Goal: Information Seeking & Learning: Learn about a topic

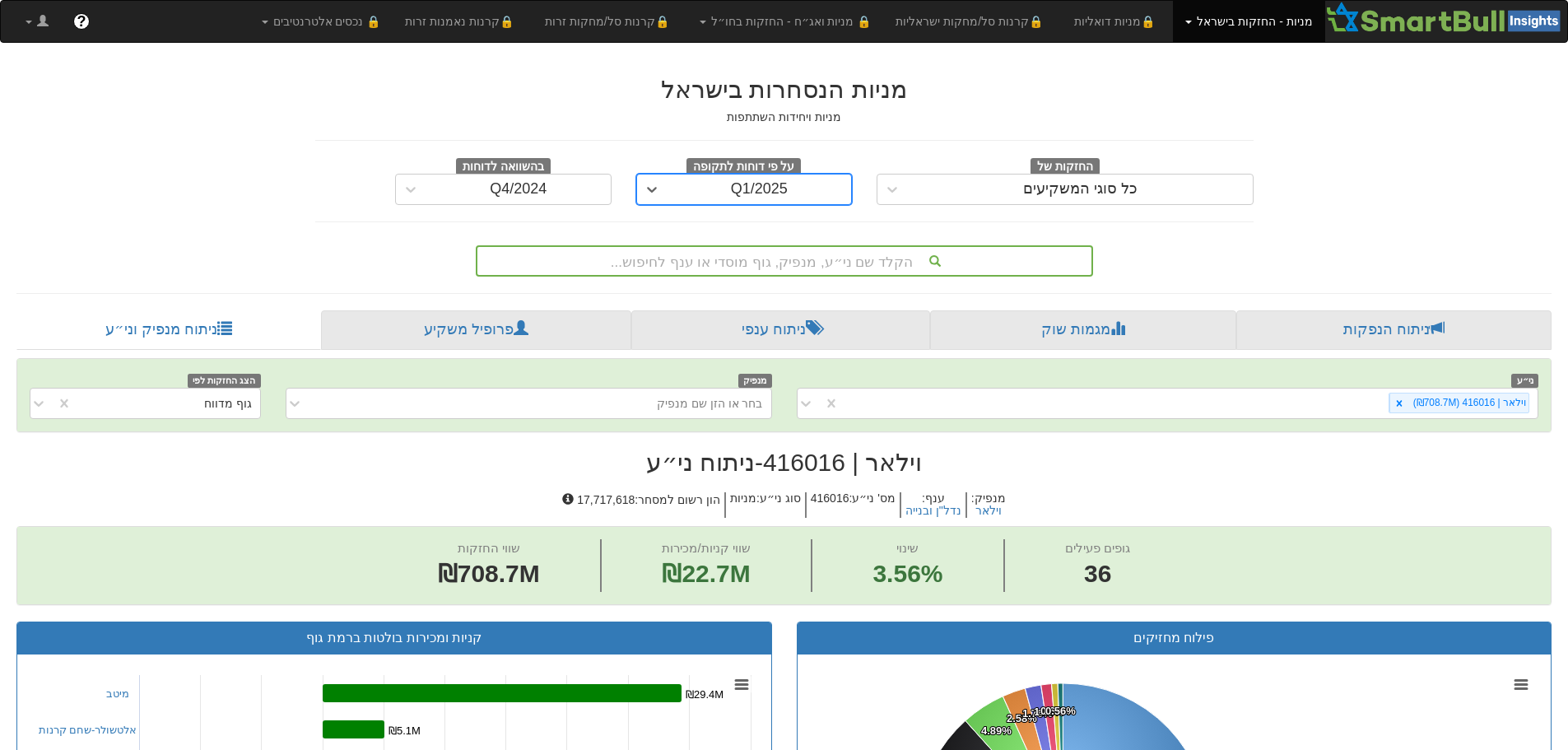
scroll to position [329, 0]
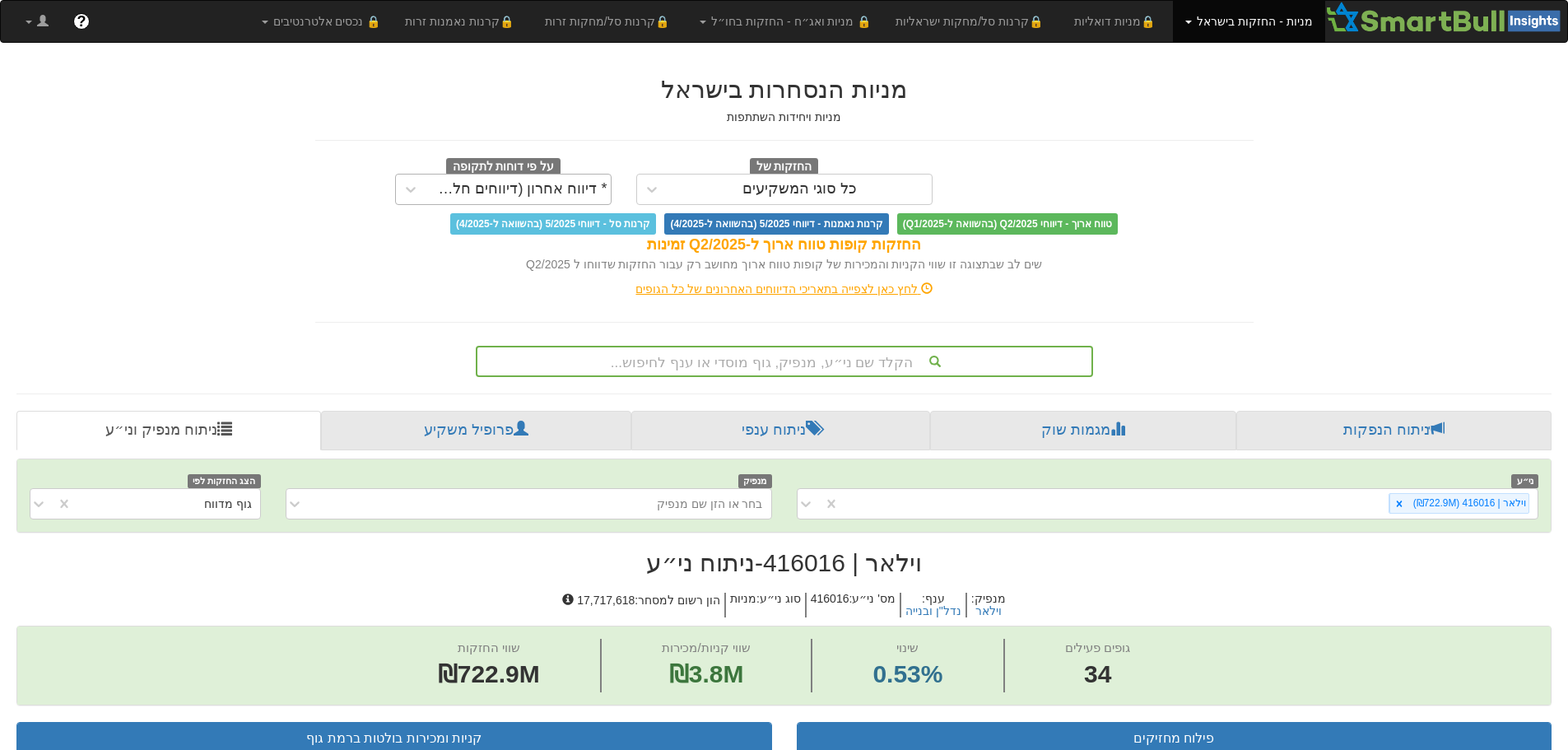
click at [582, 188] on div "* דיווח אחרון (דיווחים חלקיים)" at bounding box center [518, 189] width 177 height 16
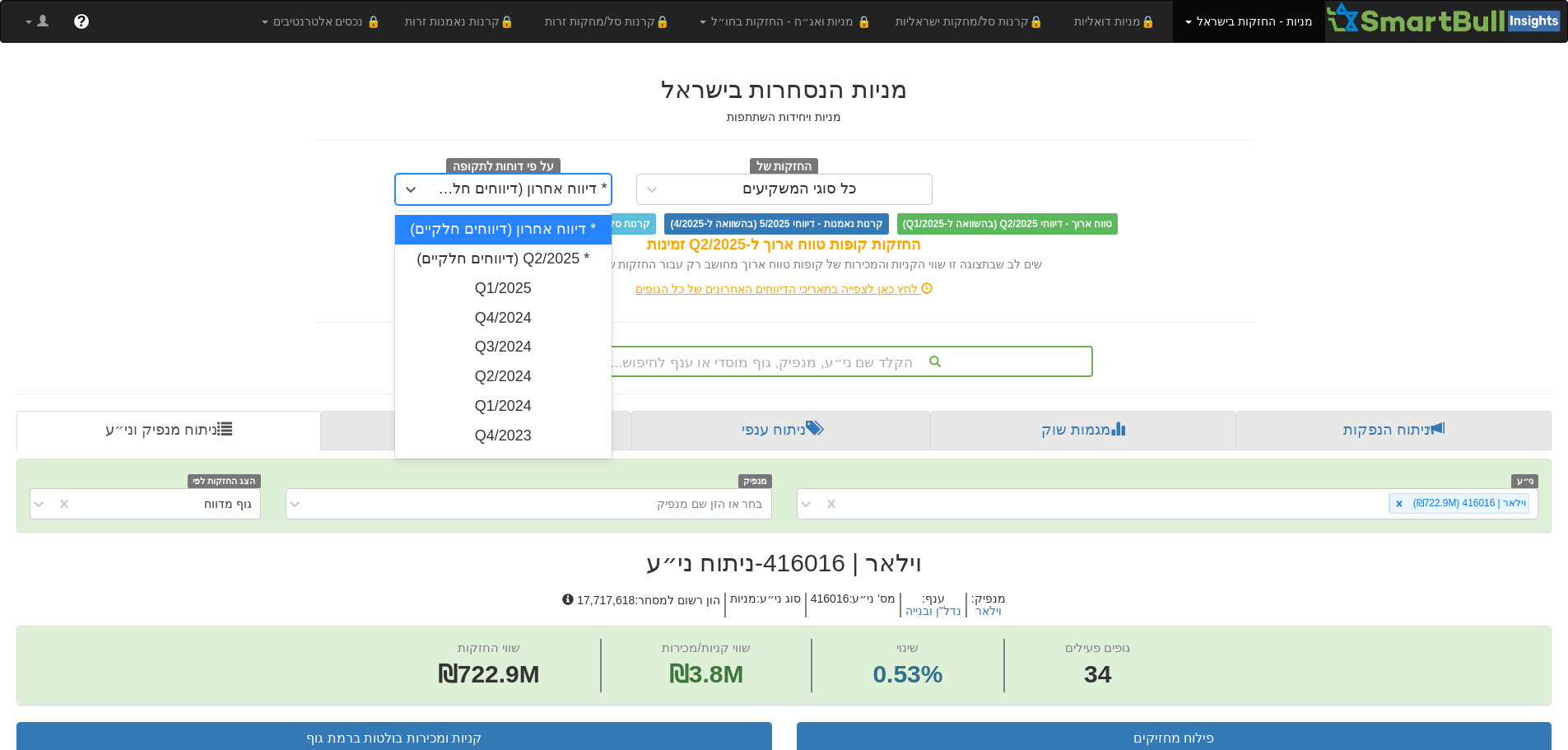
click at [535, 239] on div "* דיווח אחרון (דיווחים חלקיים)" at bounding box center [503, 229] width 217 height 30
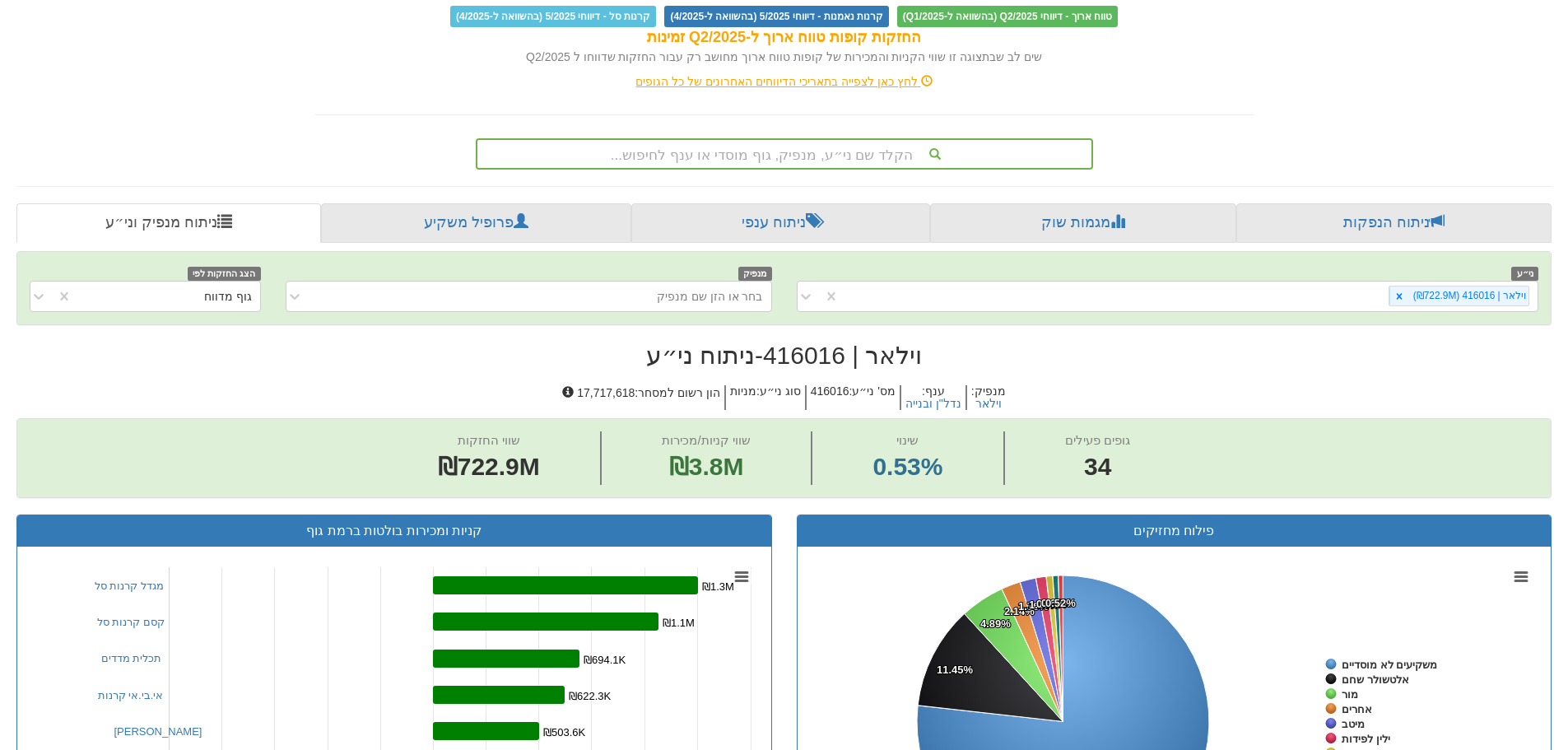
scroll to position [82, 0]
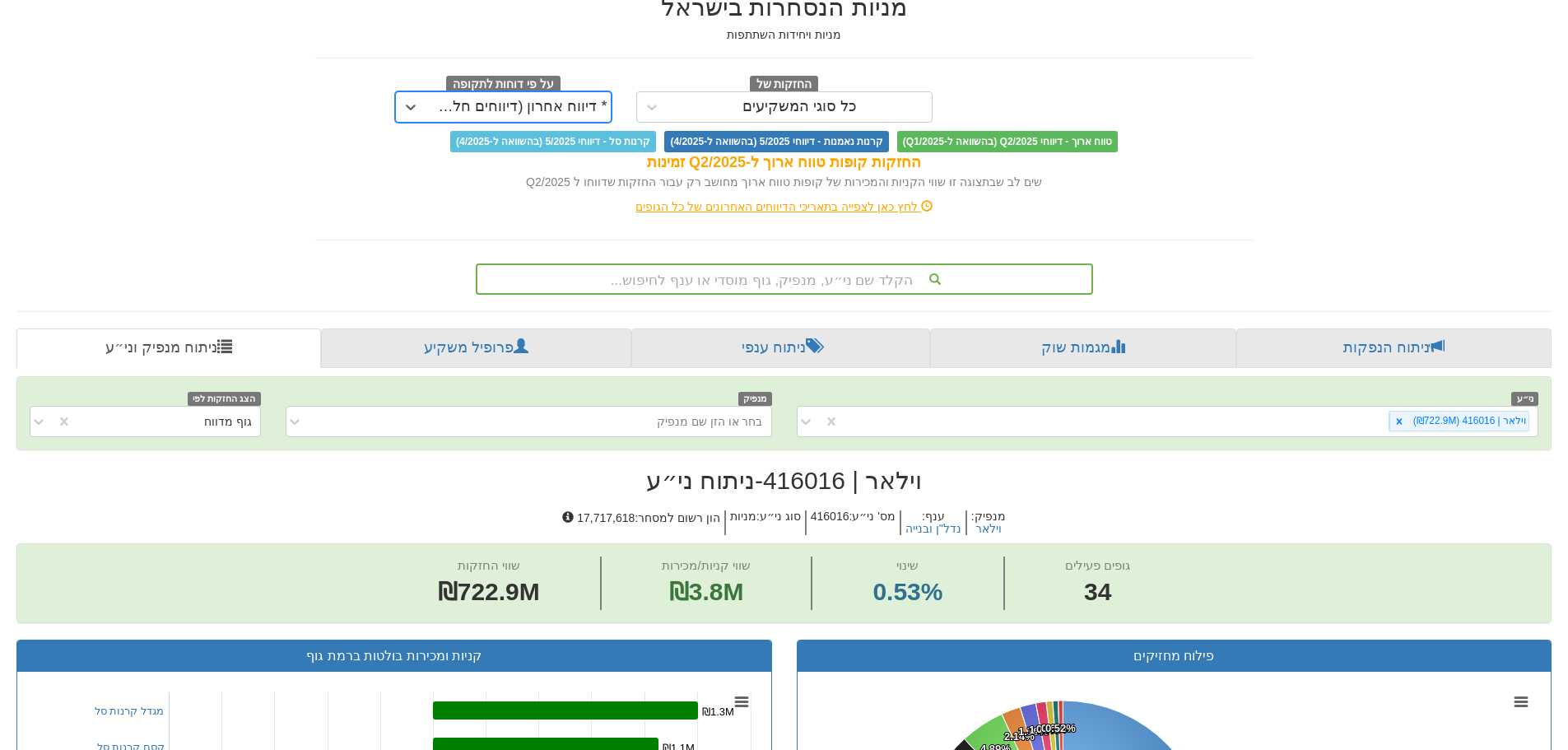
click at [544, 124] on div "החזקות של כל סוגי המשקיעים על פי דוחות לתקופה option * דיווח אחרון (דיווחים חלק…" at bounding box center [784, 113] width 939 height 78
click at [545, 121] on div "* דיווח אחרון (דיווחים חלקיים)" at bounding box center [503, 106] width 217 height 32
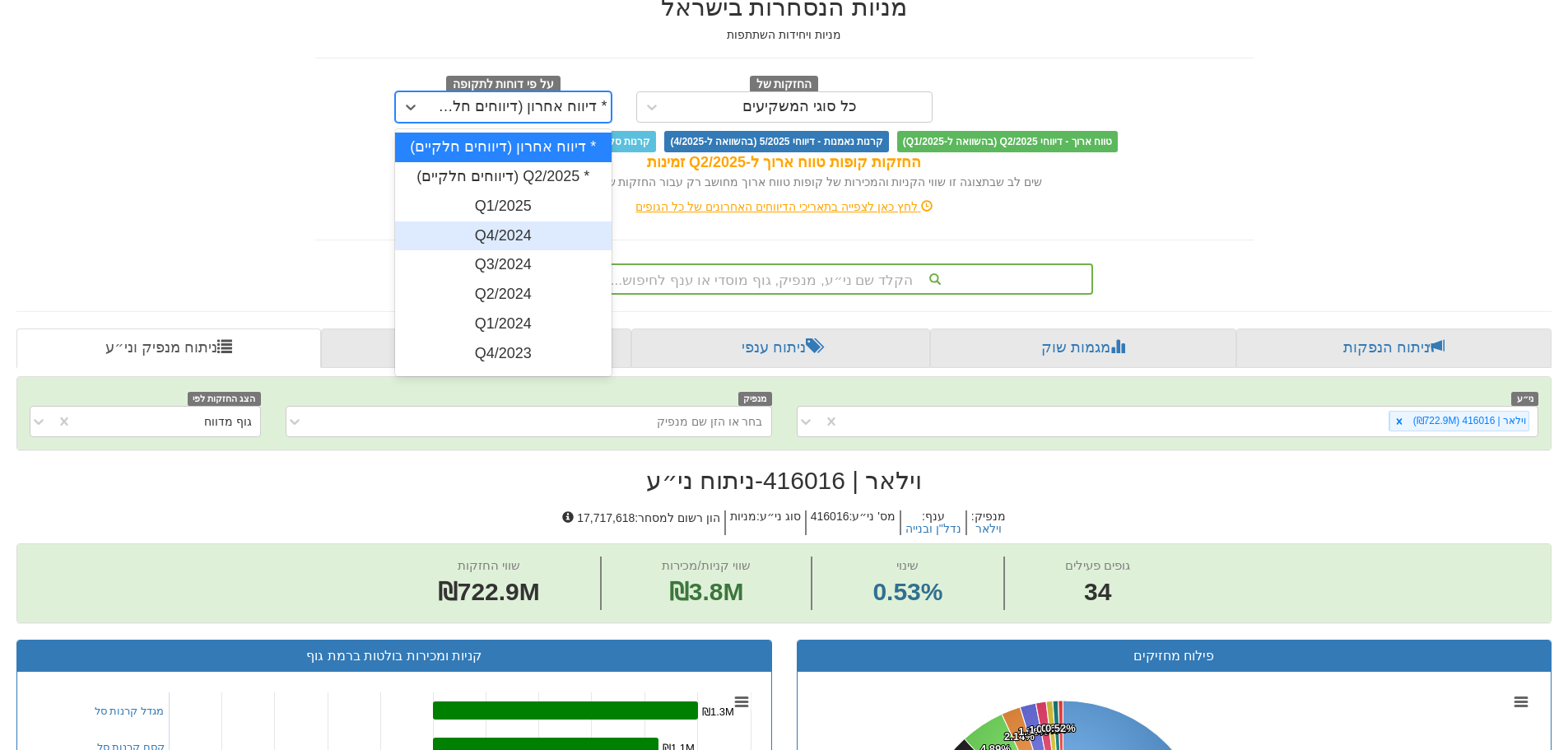
click at [518, 234] on div "Q4/2024" at bounding box center [503, 236] width 217 height 30
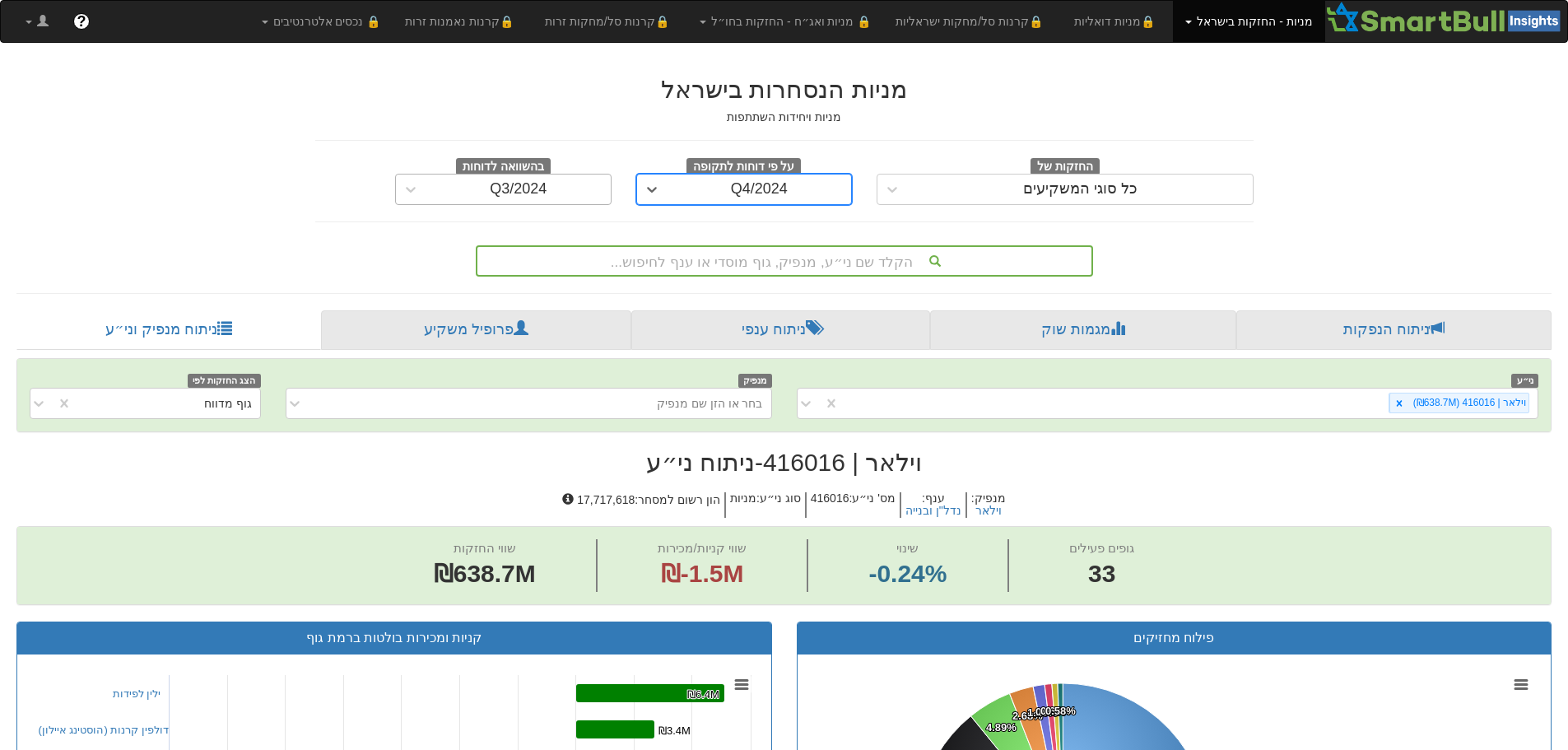
click at [541, 177] on div "Q3/2024" at bounding box center [519, 189] width 184 height 26
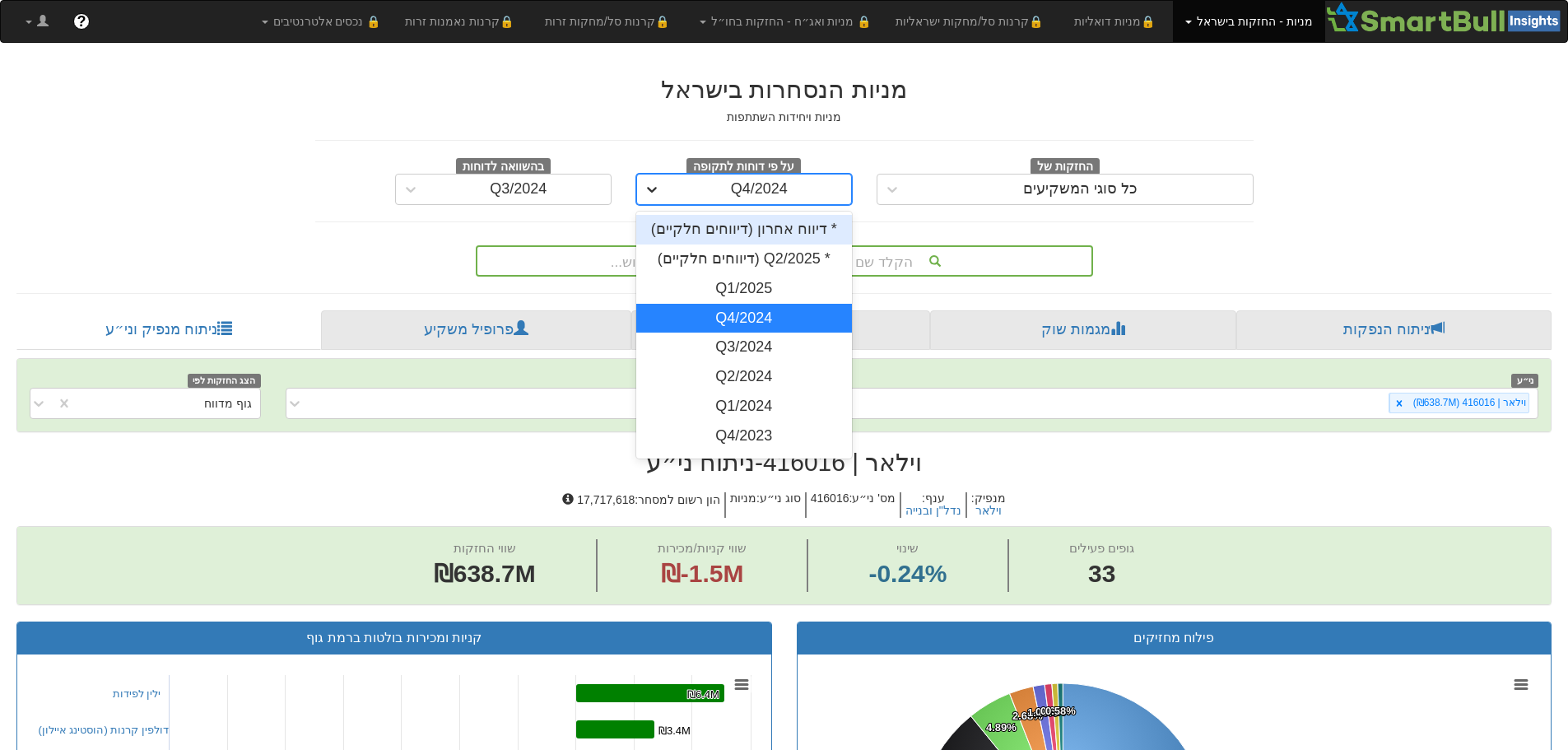
click at [657, 200] on div at bounding box center [651, 189] width 30 height 30
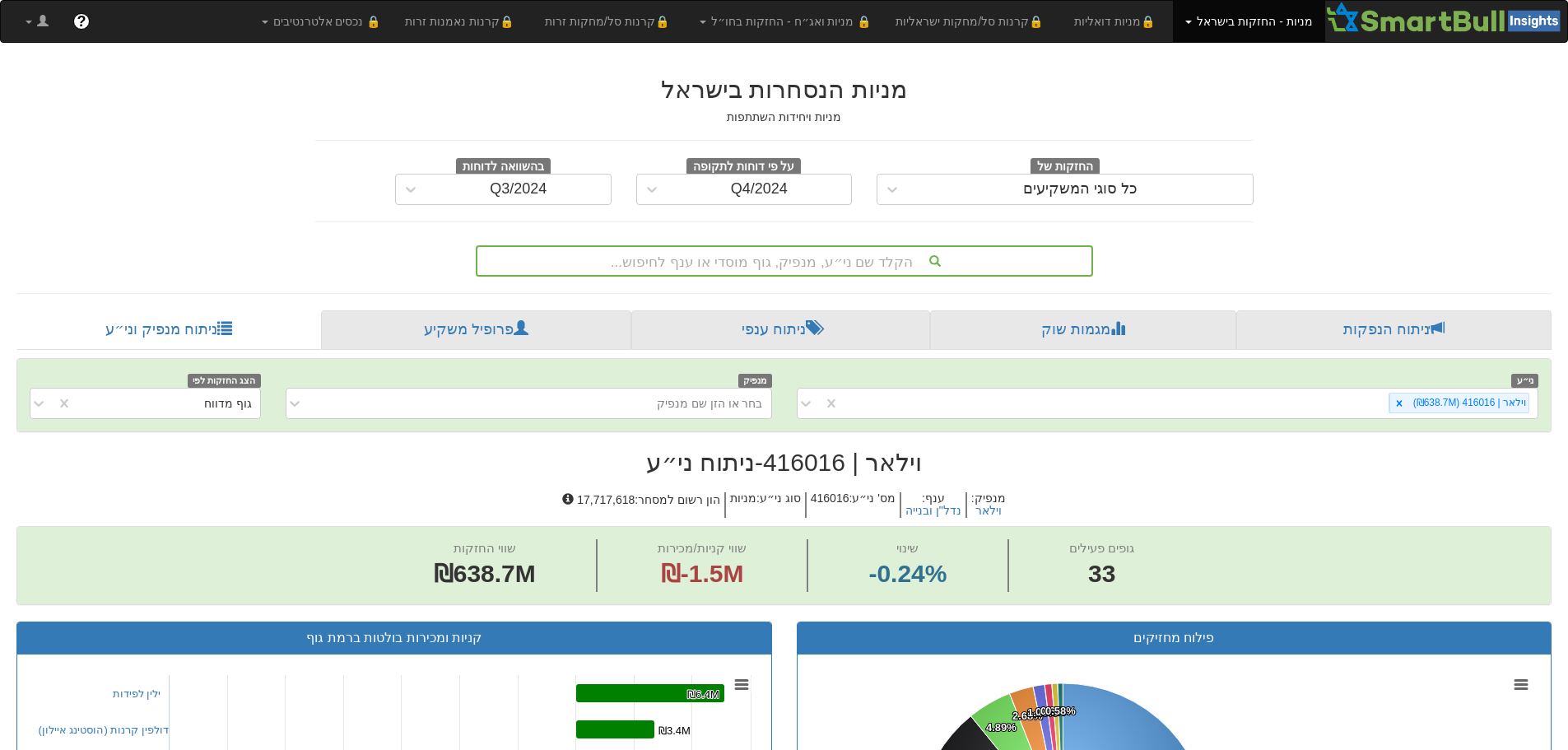
drag, startPoint x: 756, startPoint y: 263, endPoint x: 752, endPoint y: 250, distance: 13.6
click at [677, 187] on div "Q4/2024" at bounding box center [760, 189] width 184 height 26
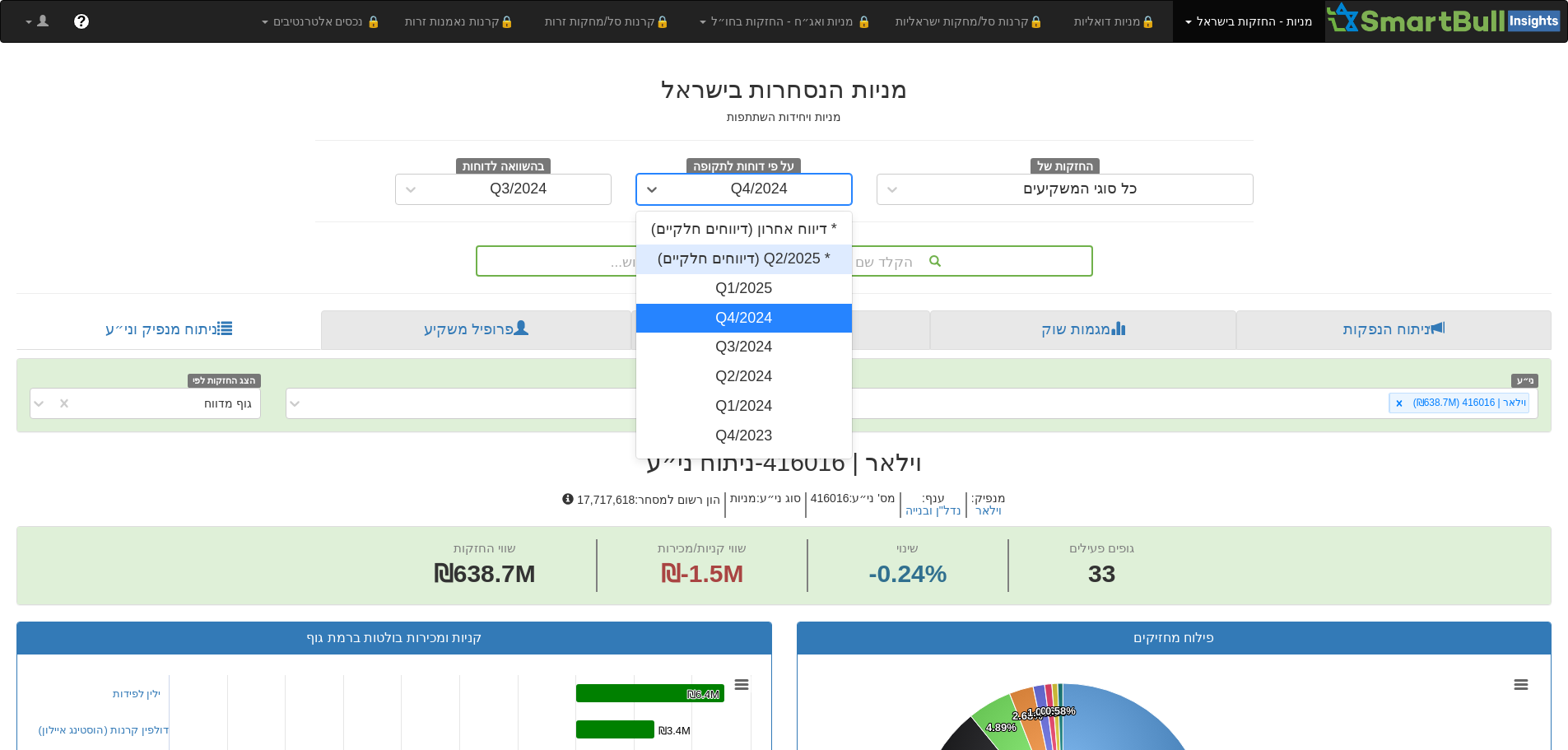
click at [713, 253] on div "* Q2/2025 (דיווחים חלקיים)" at bounding box center [745, 259] width 217 height 30
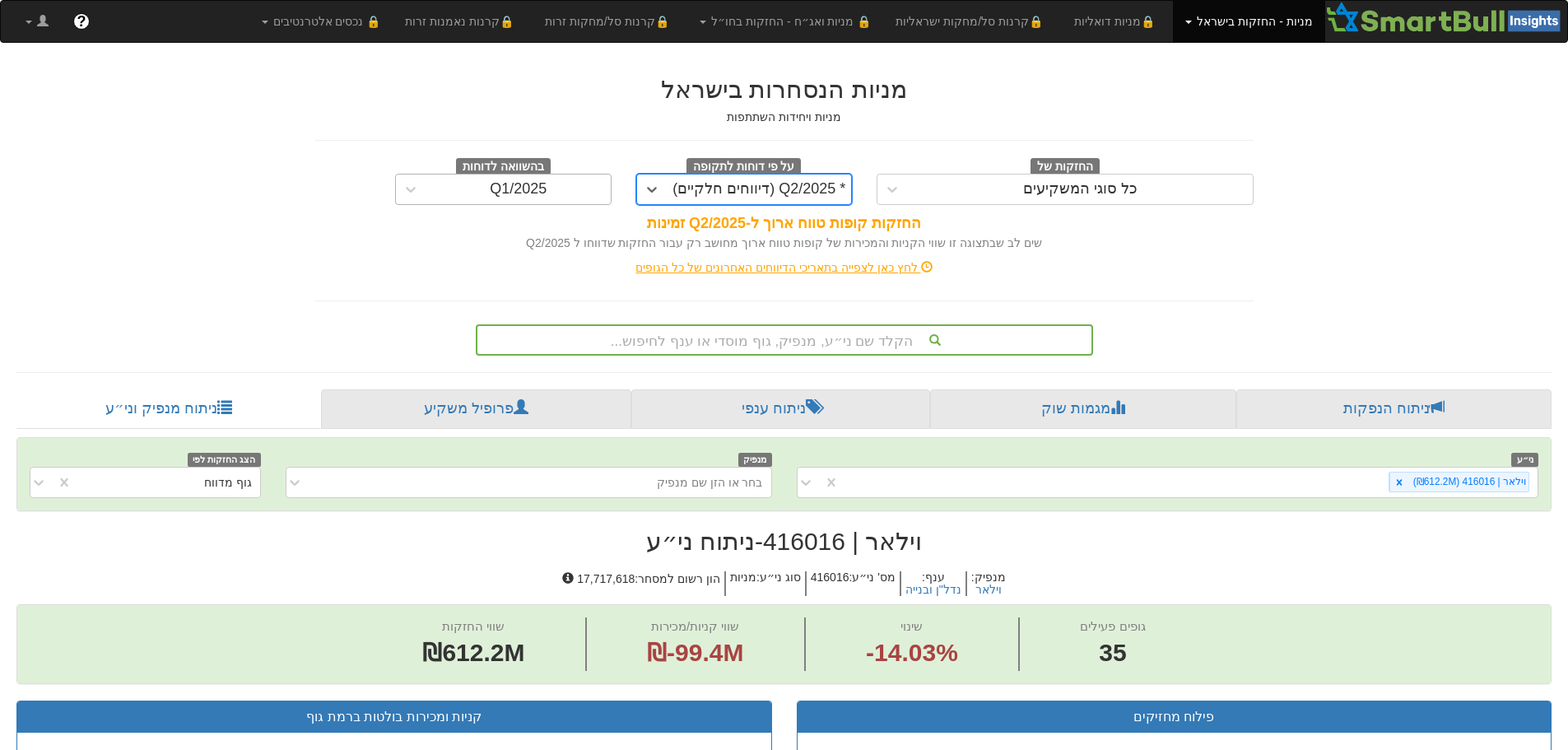
click at [540, 192] on div "Q1/2025" at bounding box center [518, 189] width 57 height 16
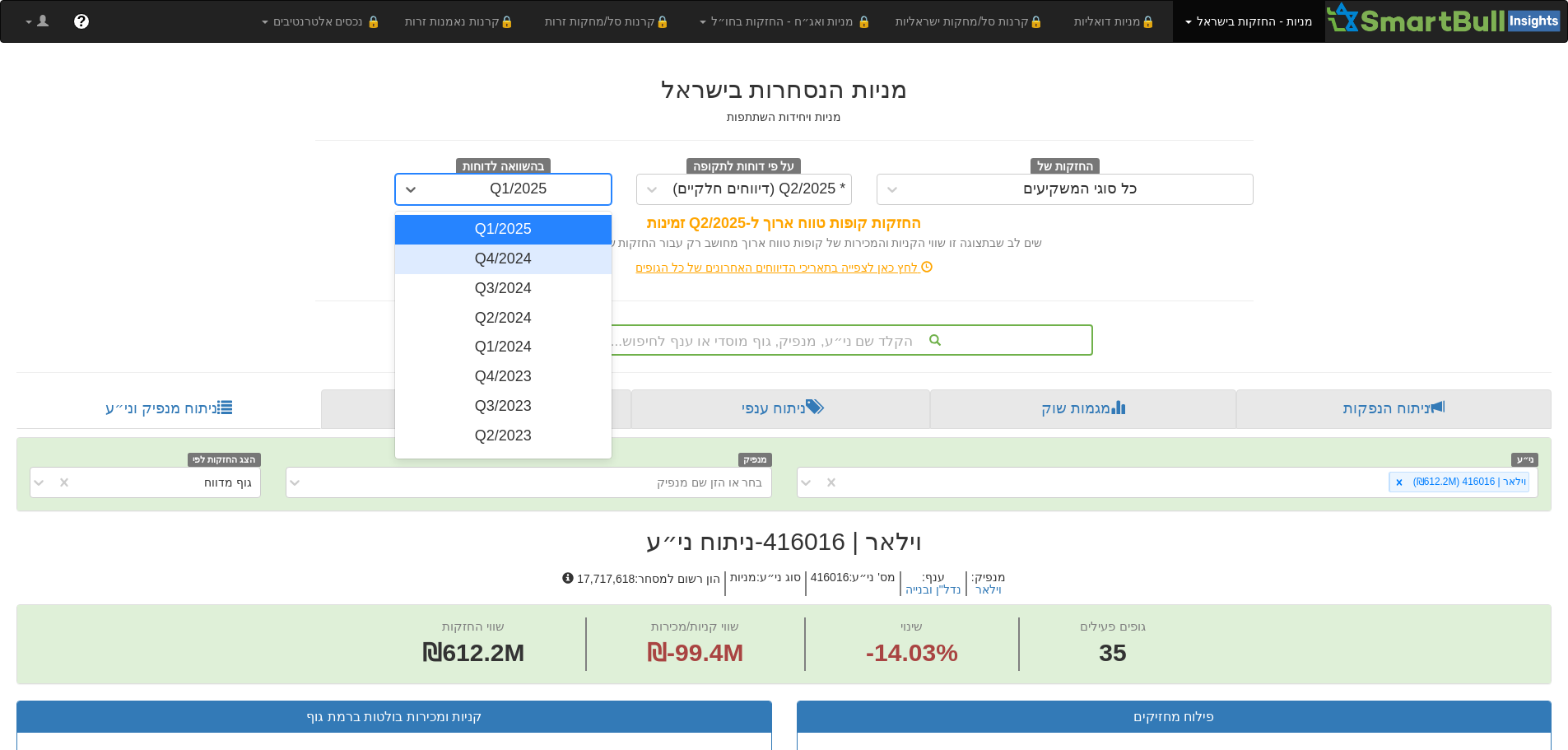
click at [533, 259] on div "Q4/2024" at bounding box center [503, 259] width 217 height 30
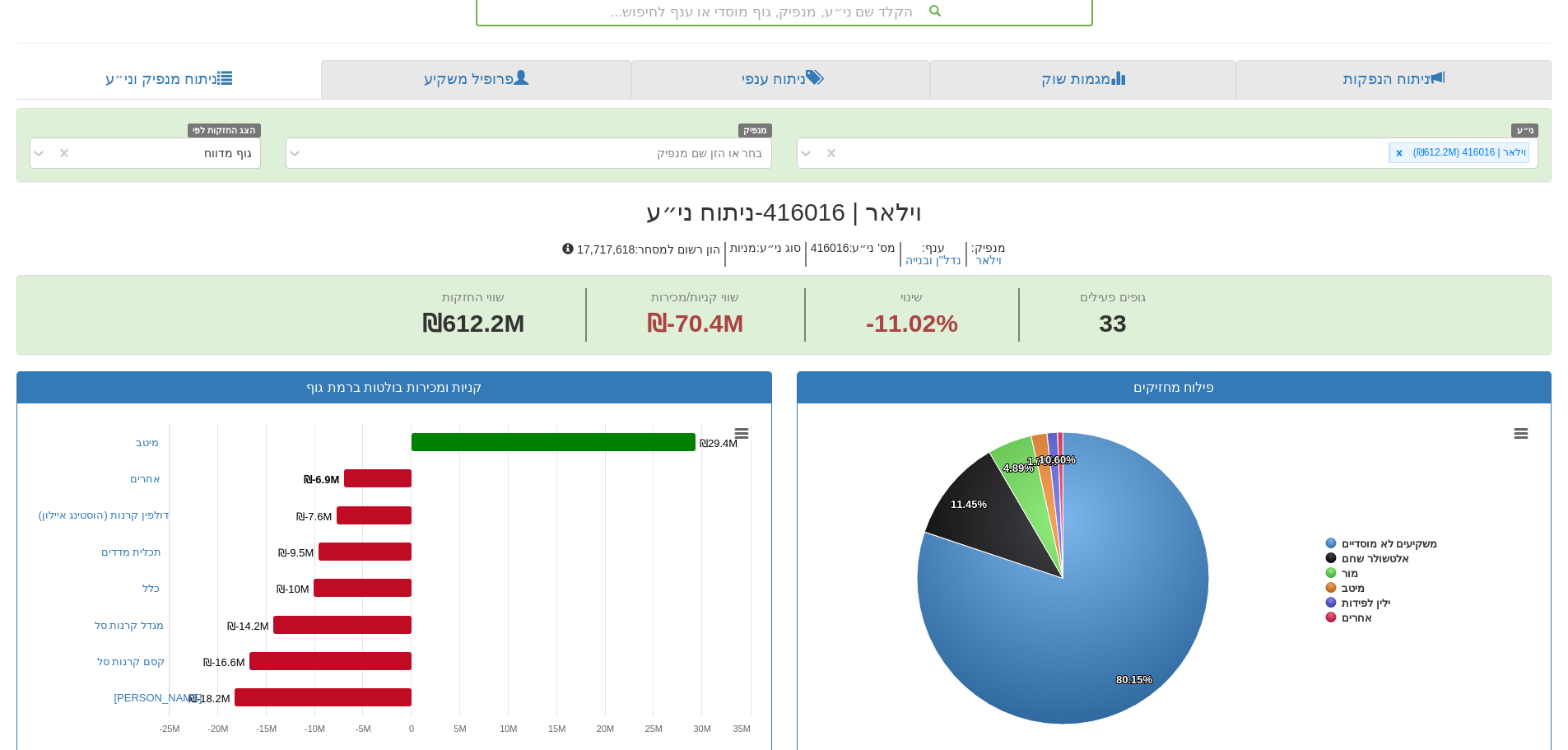
scroll to position [82, 0]
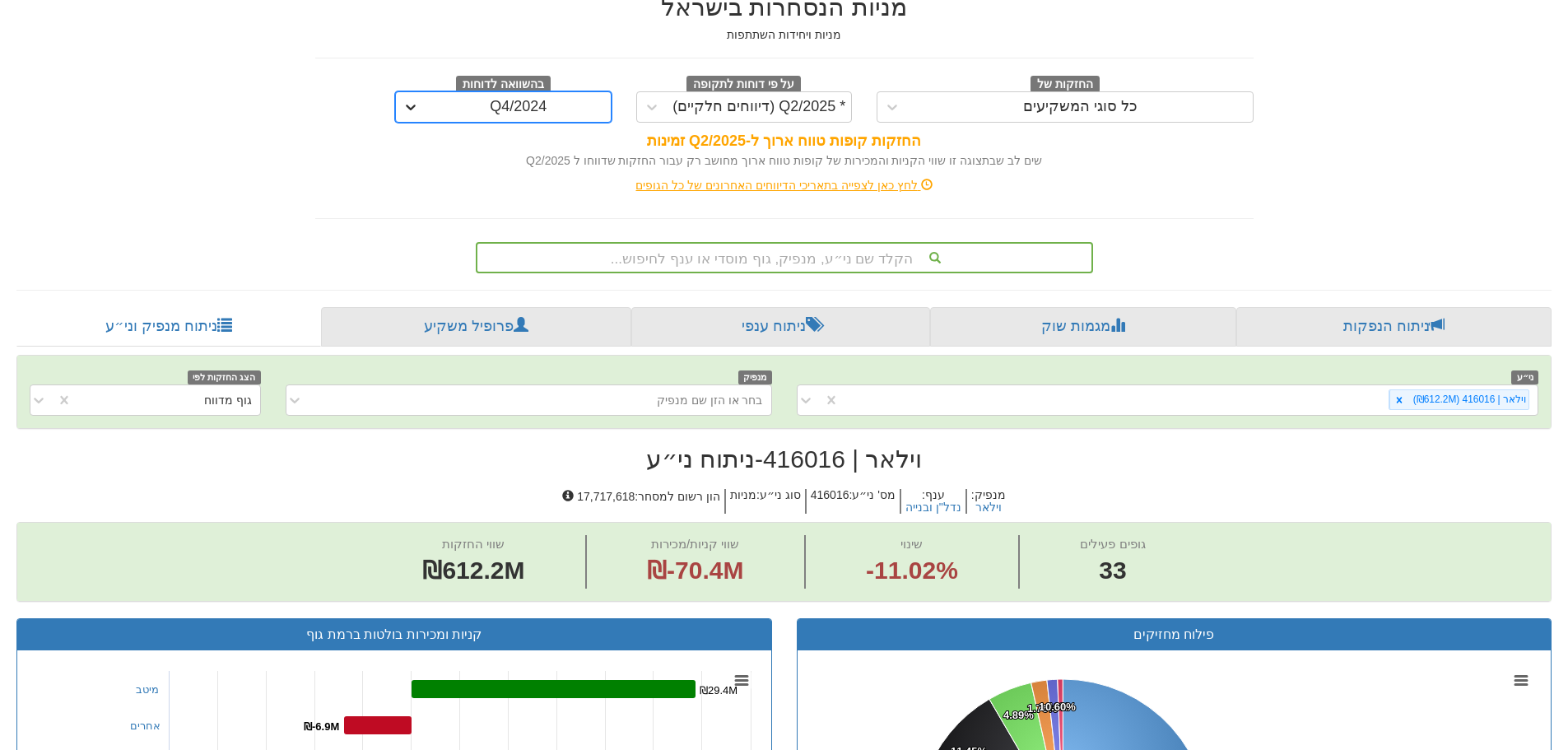
click at [410, 107] on icon at bounding box center [410, 106] width 16 height 16
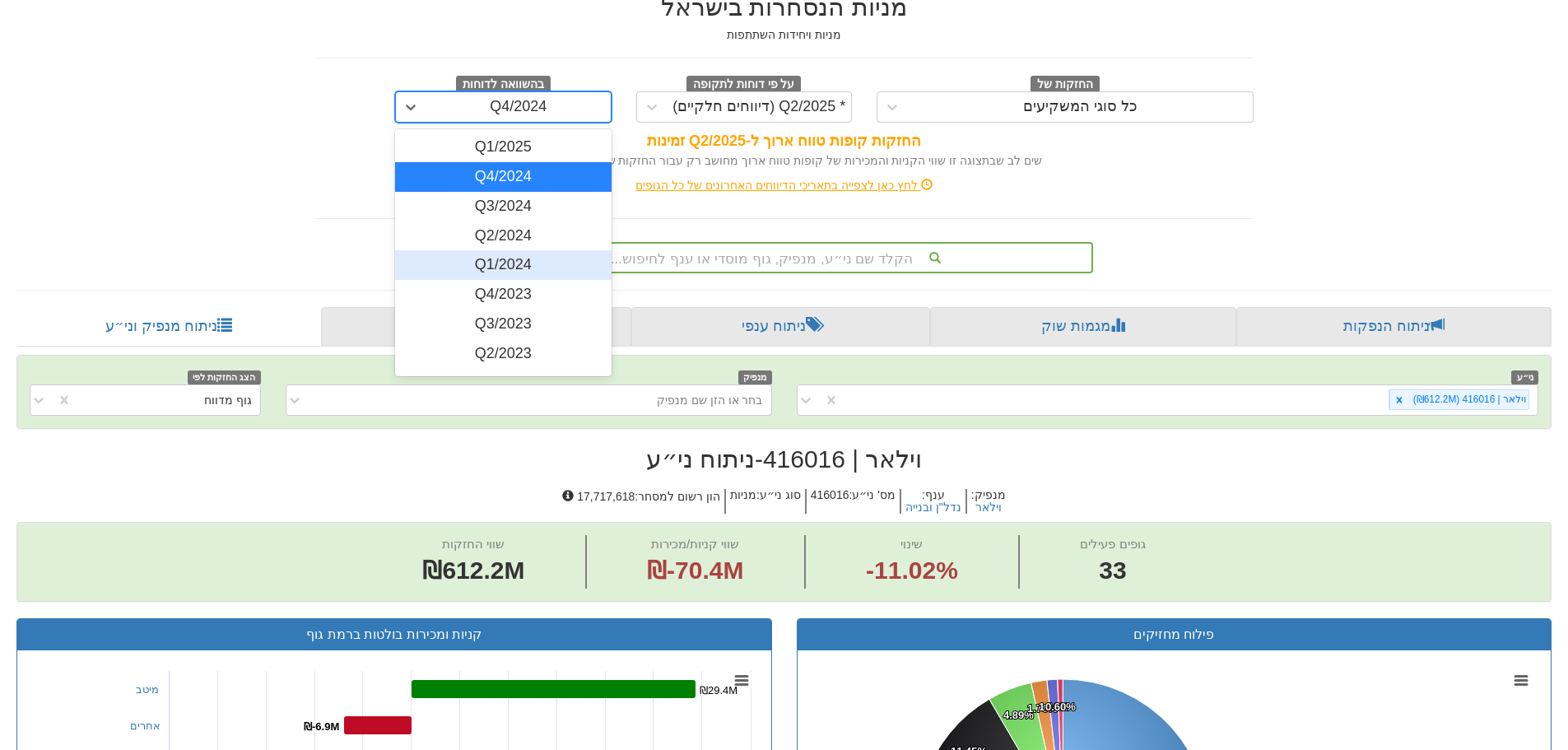
click at [502, 261] on div "Q1/2024" at bounding box center [503, 265] width 217 height 30
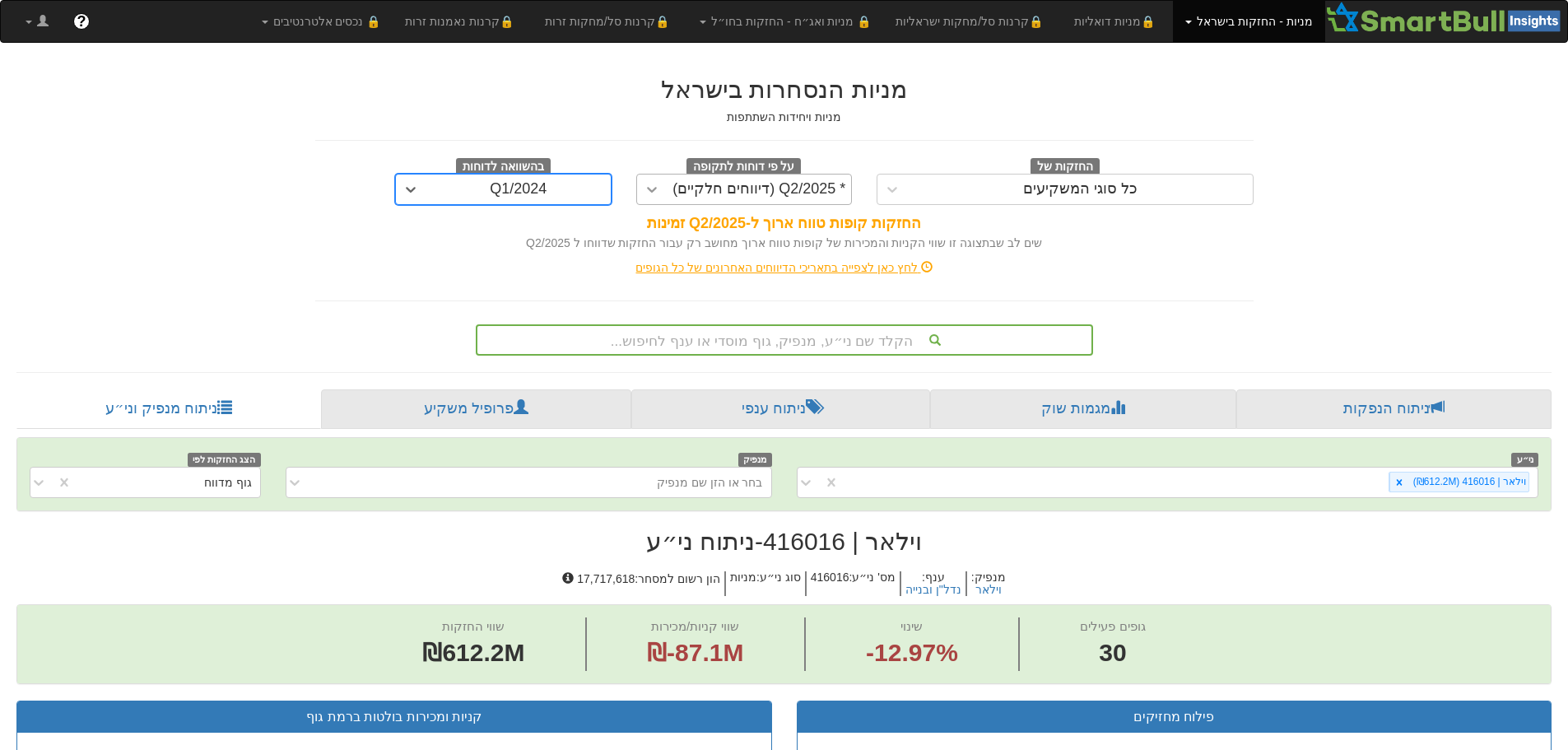
click at [654, 189] on icon at bounding box center [652, 190] width 10 height 6
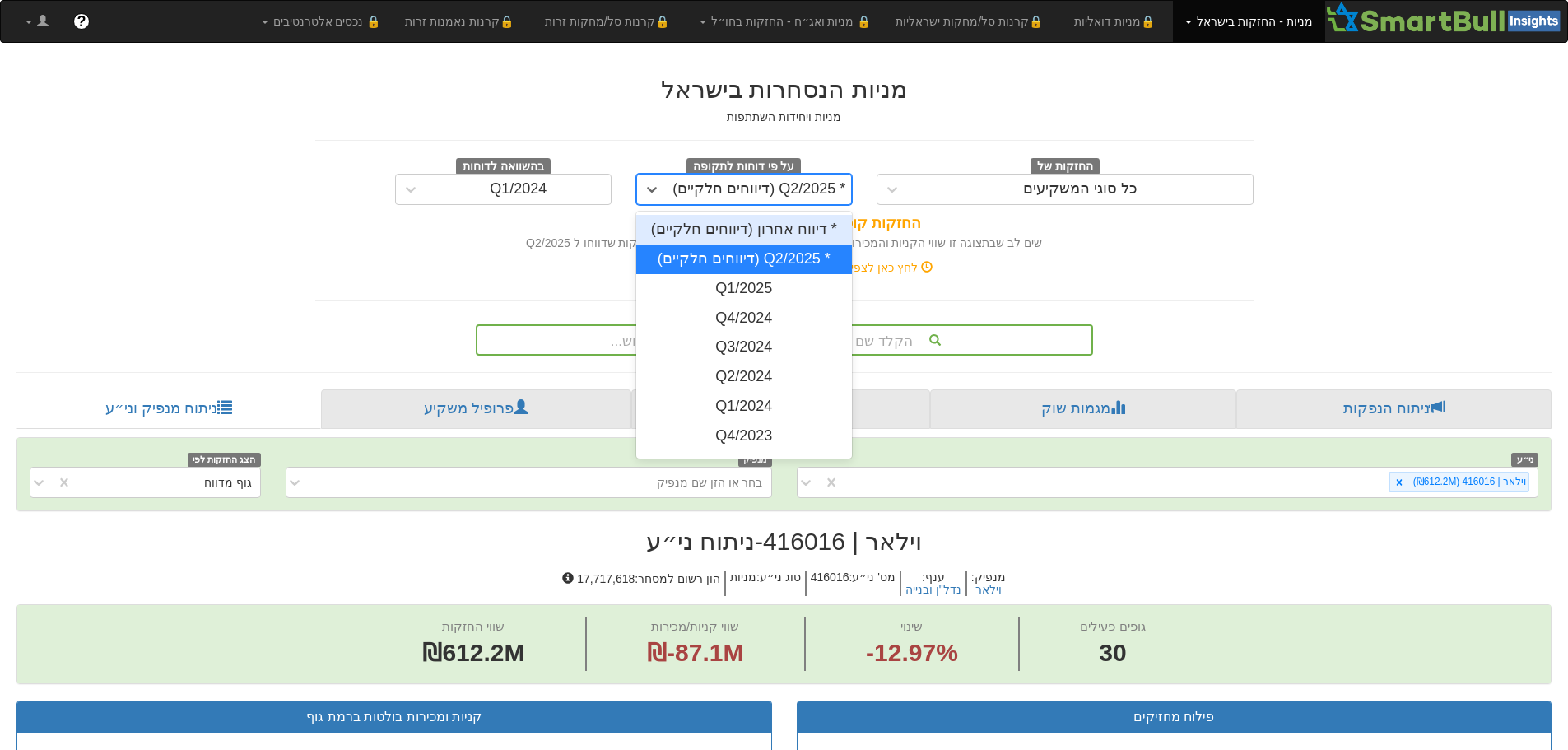
click at [724, 237] on div "* דיווח אחרון (דיווחים חלקיים)" at bounding box center [745, 229] width 217 height 30
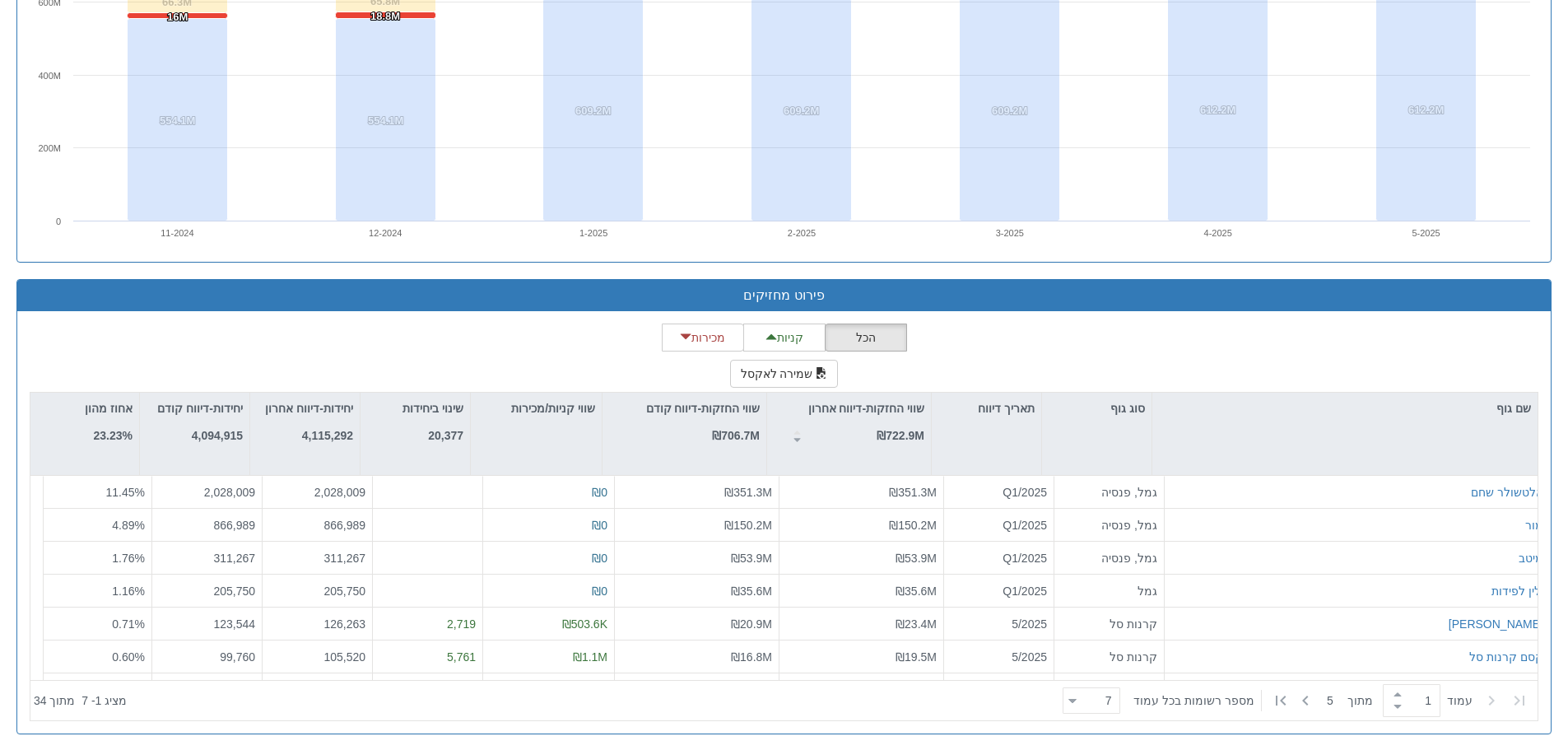
scroll to position [1255, 0]
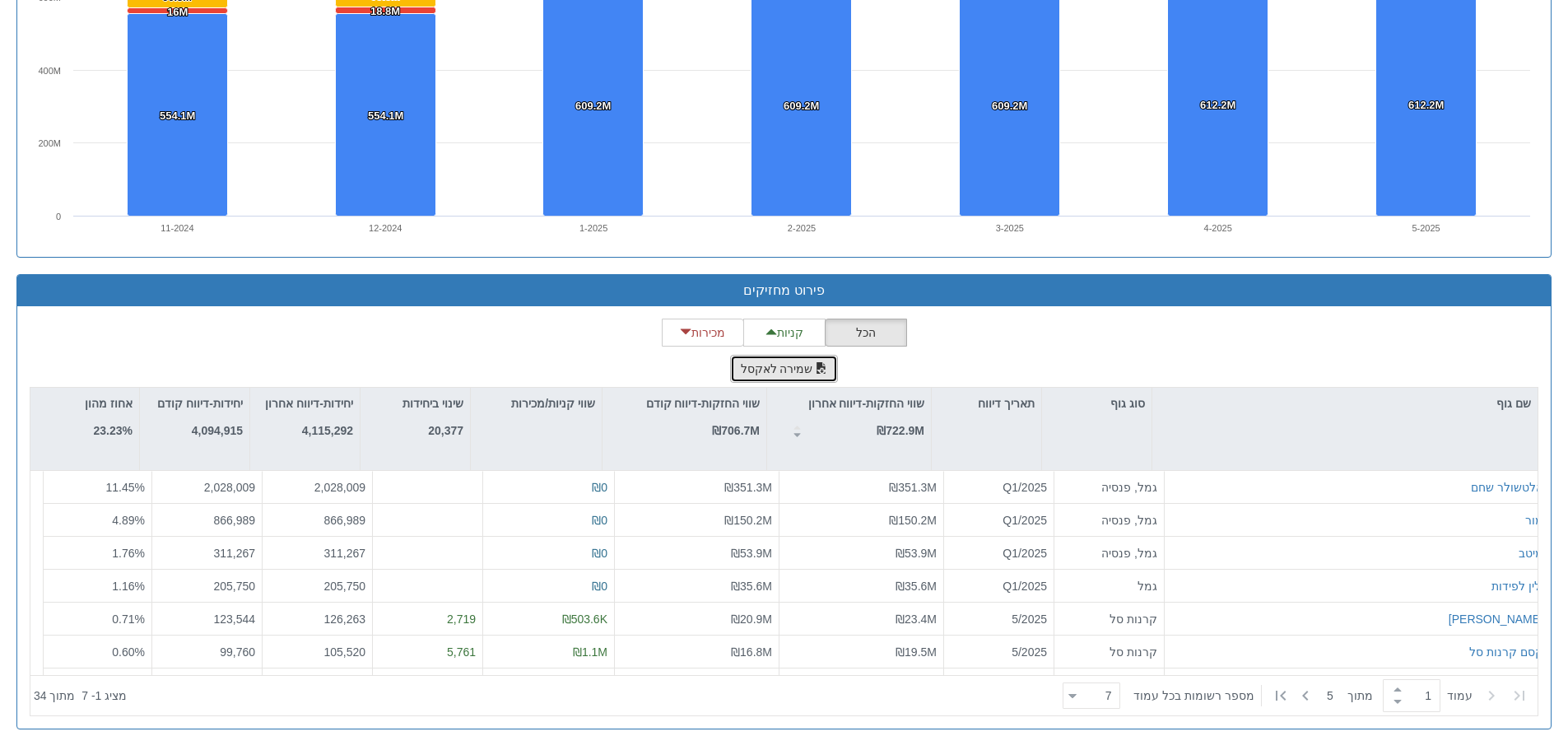
click at [764, 360] on button "שמירה לאקסל" at bounding box center [784, 368] width 108 height 28
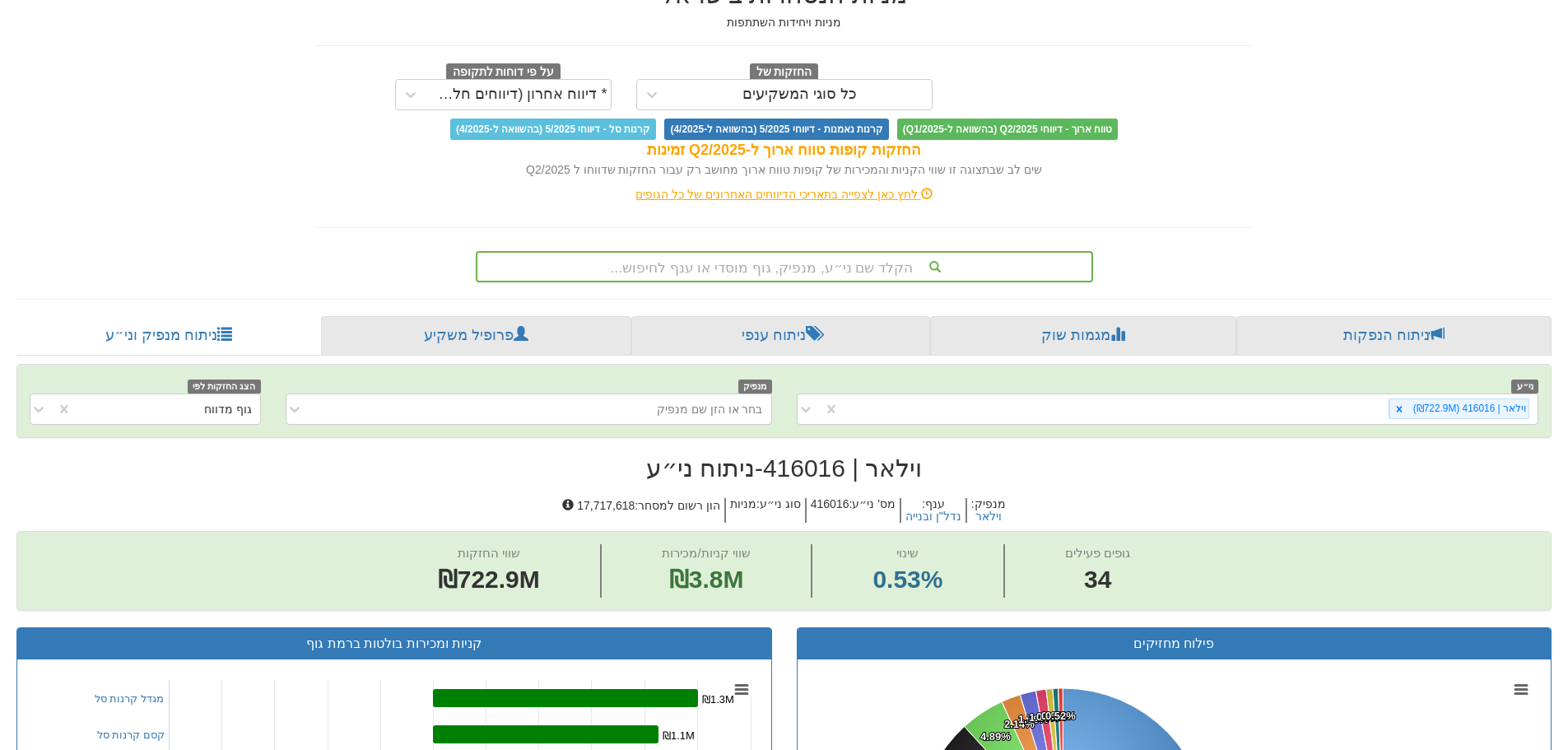
scroll to position [0, 0]
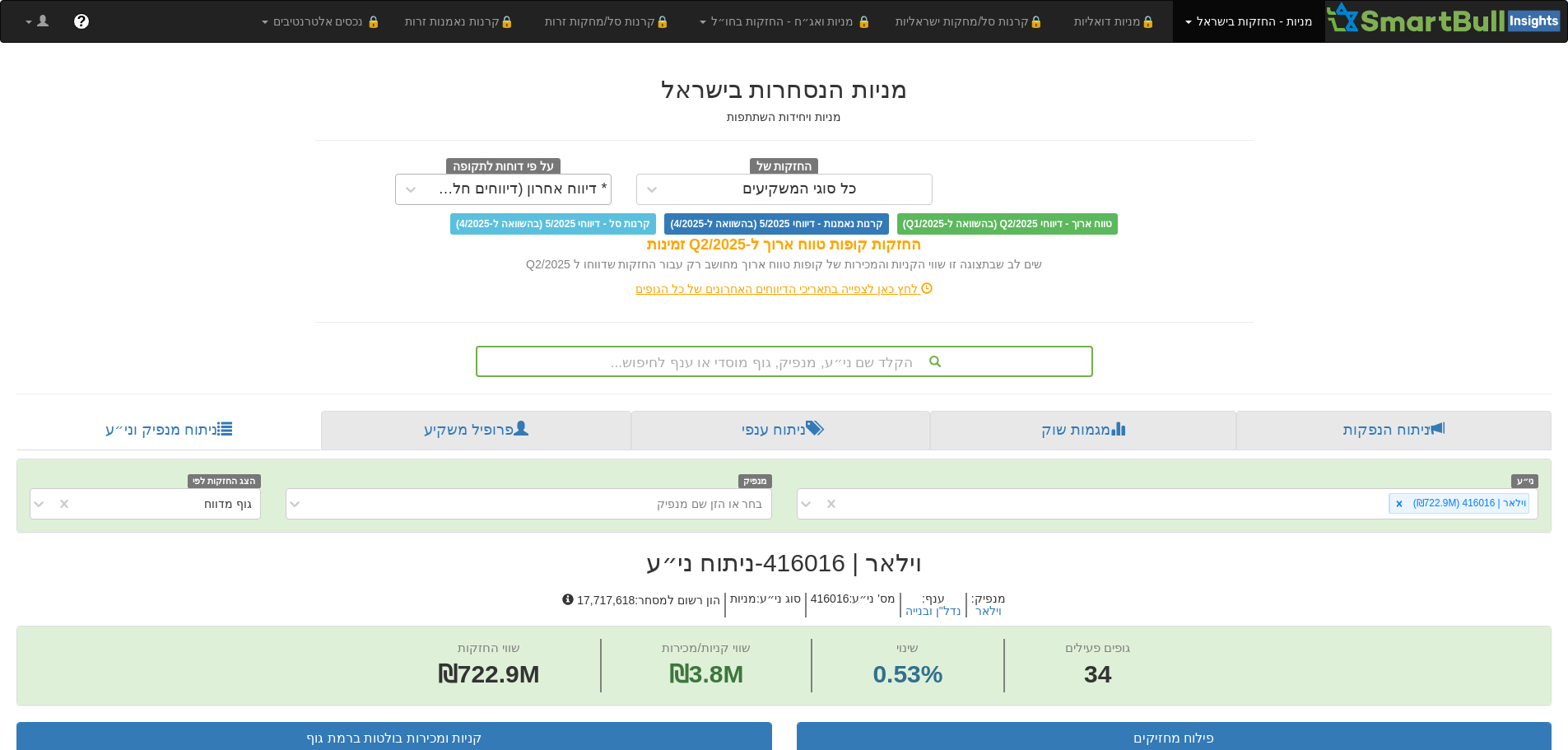
click at [506, 189] on div "* דיווח אחרון (דיווחים חלקיים)" at bounding box center [518, 189] width 177 height 16
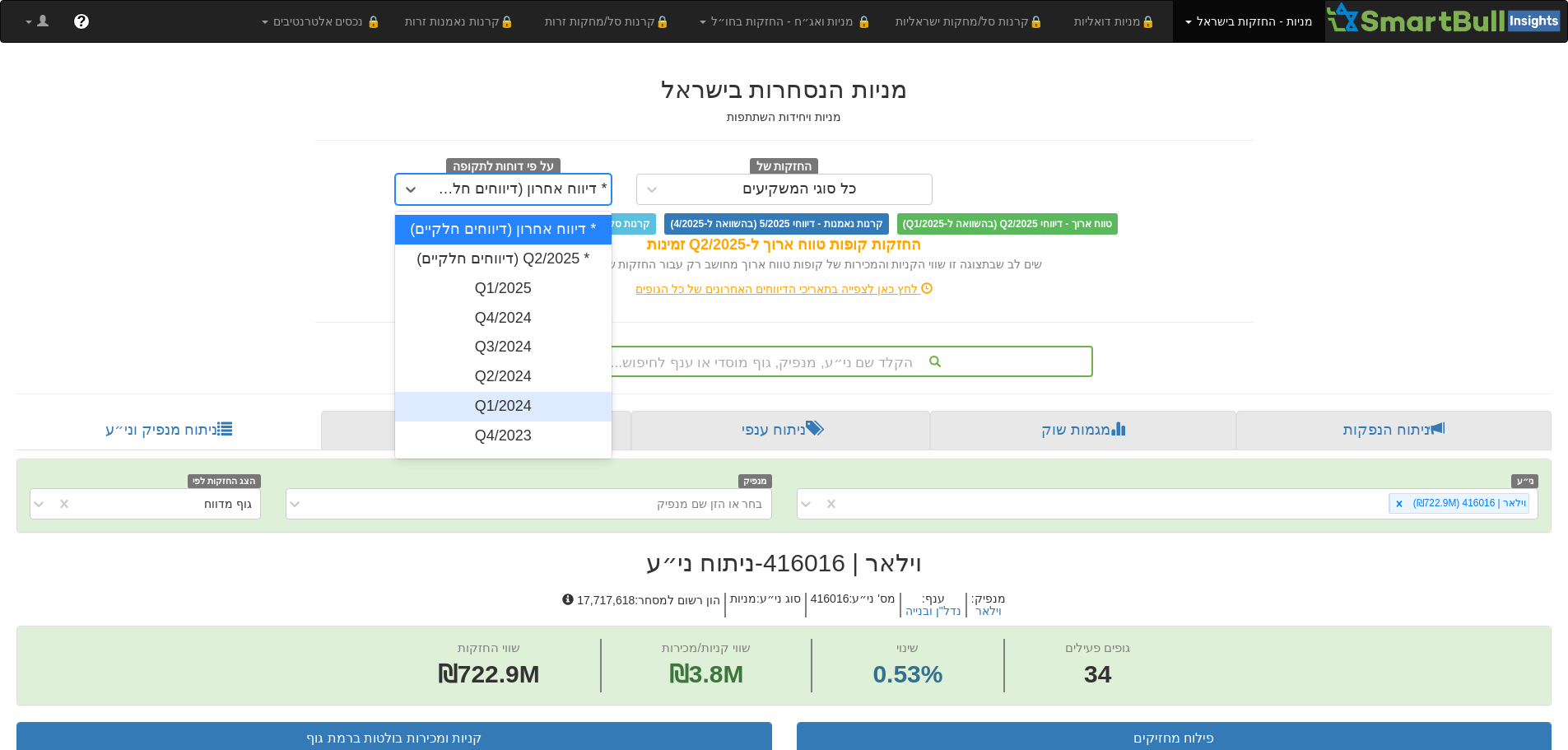
click at [527, 410] on div "Q1/2024" at bounding box center [503, 407] width 217 height 30
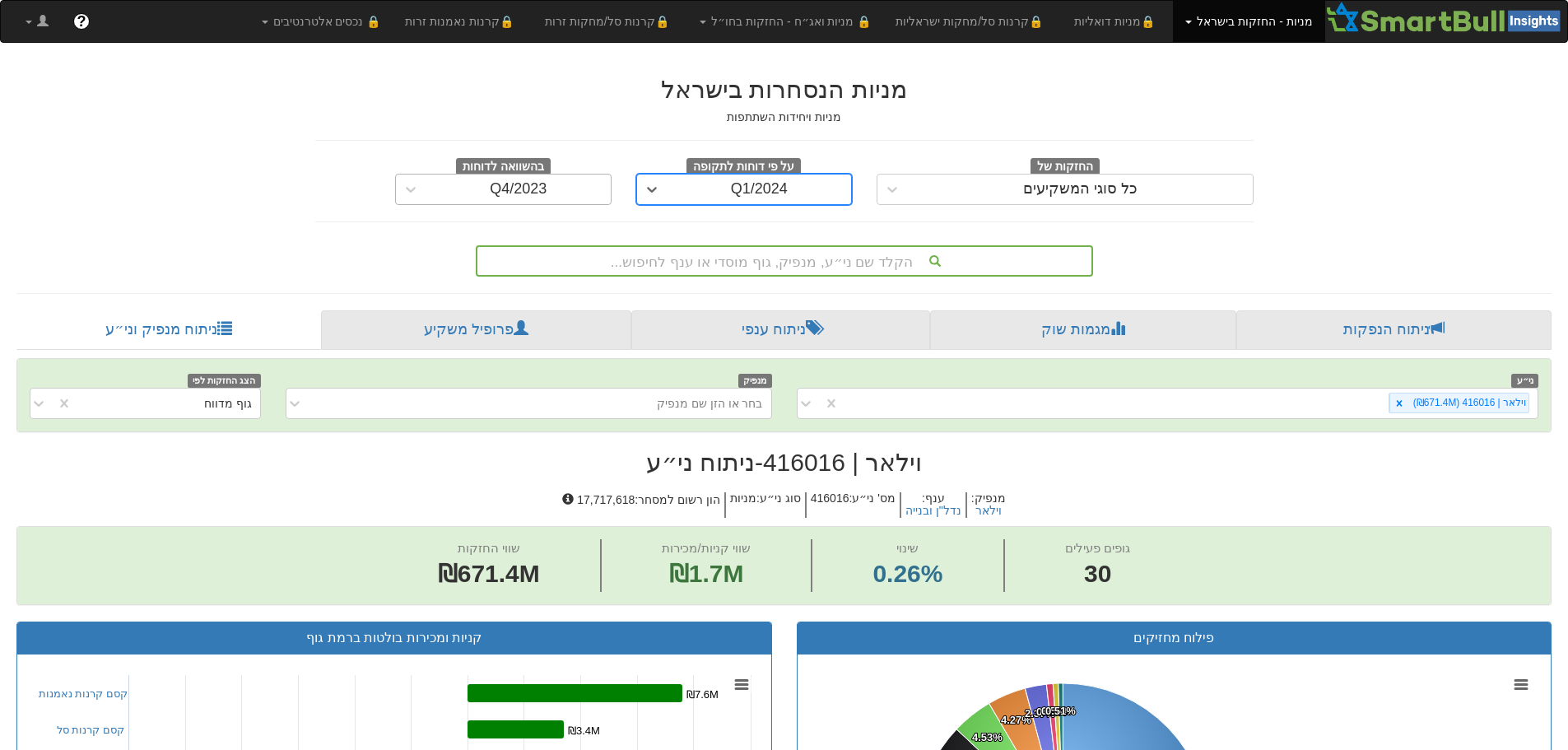
click at [503, 180] on div "Q4/2023" at bounding box center [519, 189] width 184 height 26
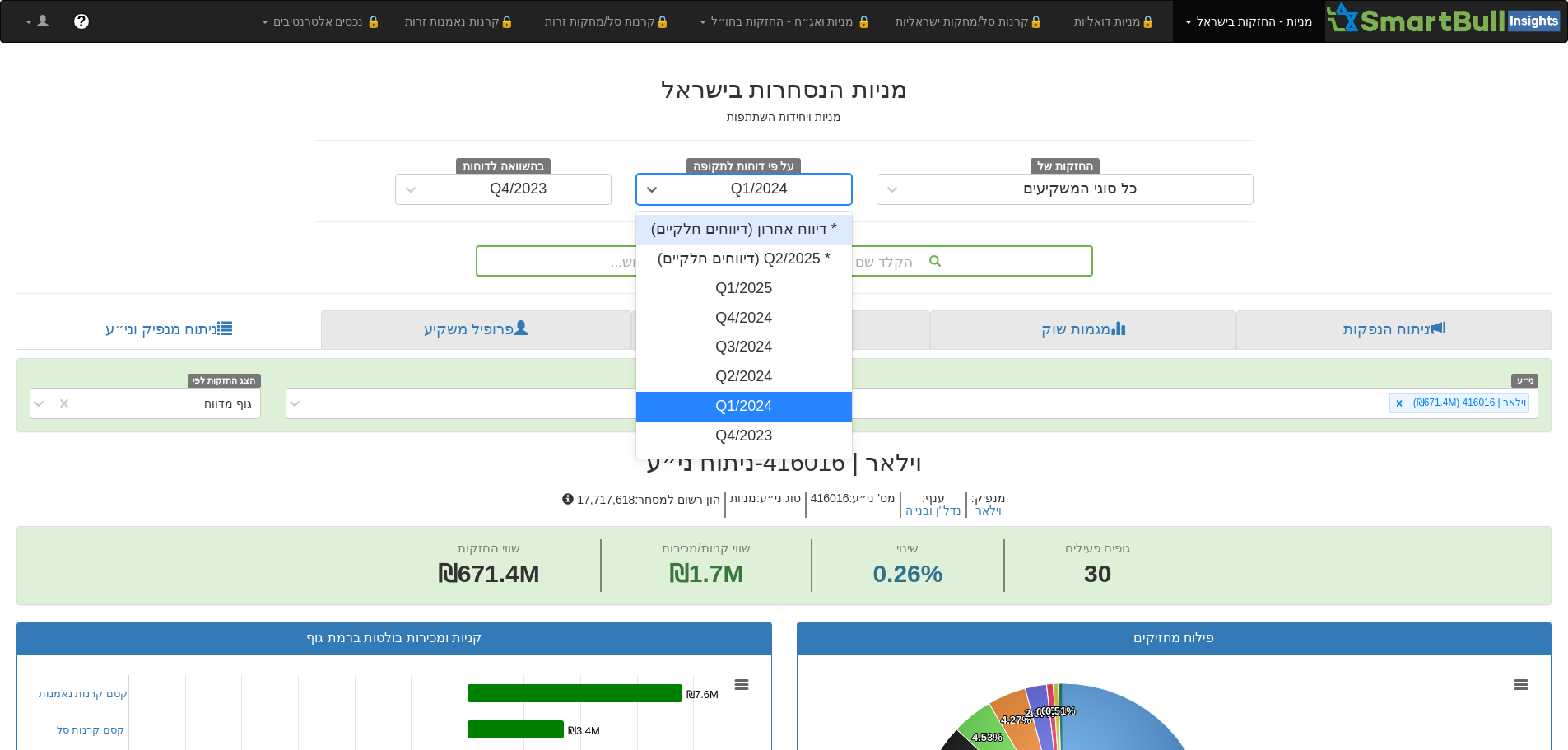
click at [673, 198] on div "Q1/2024" at bounding box center [760, 189] width 184 height 26
click at [746, 227] on div "* דיווח אחרון (דיווחים חלקיים)" at bounding box center [745, 229] width 217 height 30
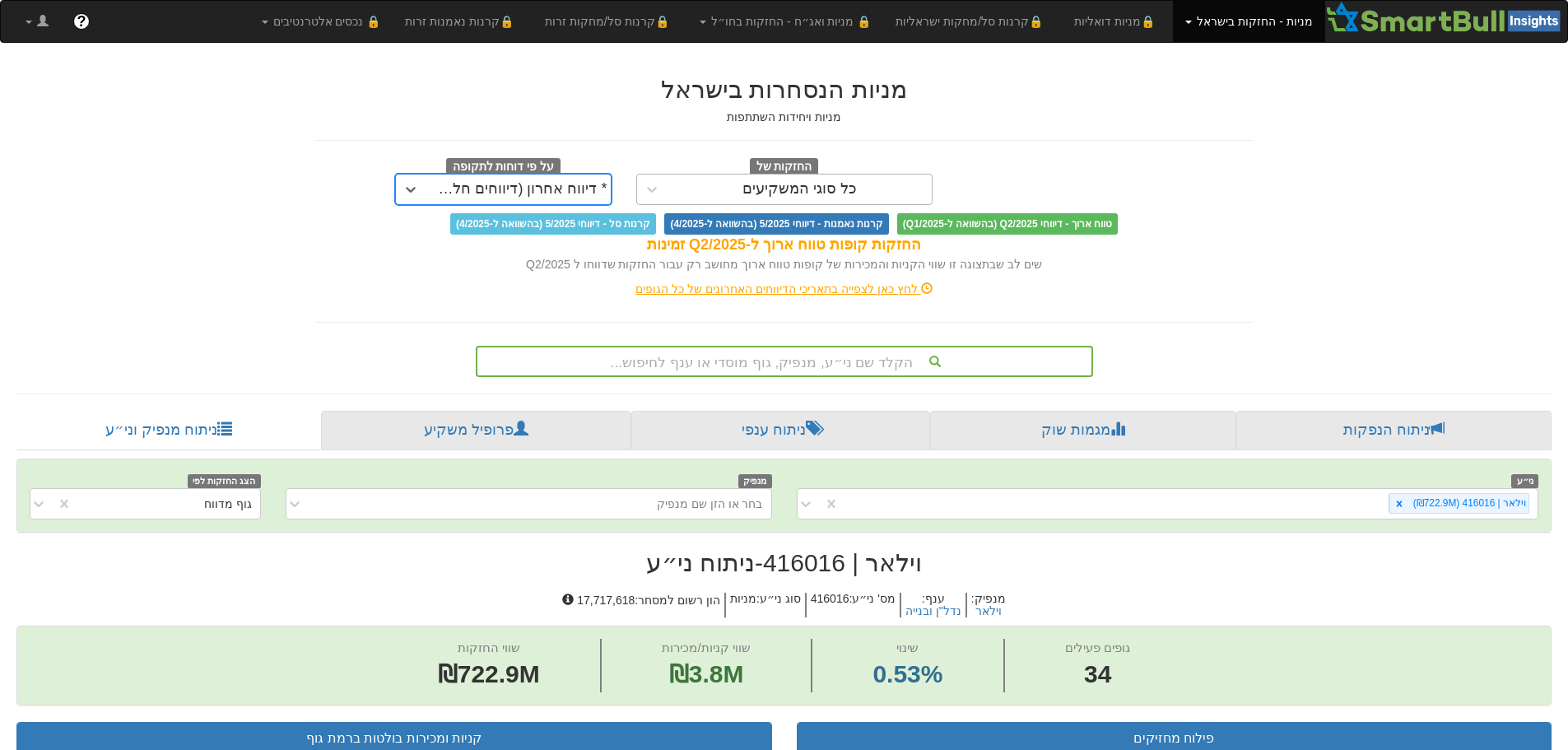
click at [739, 191] on div "כל סוגי המשקיעים" at bounding box center [800, 189] width 265 height 26
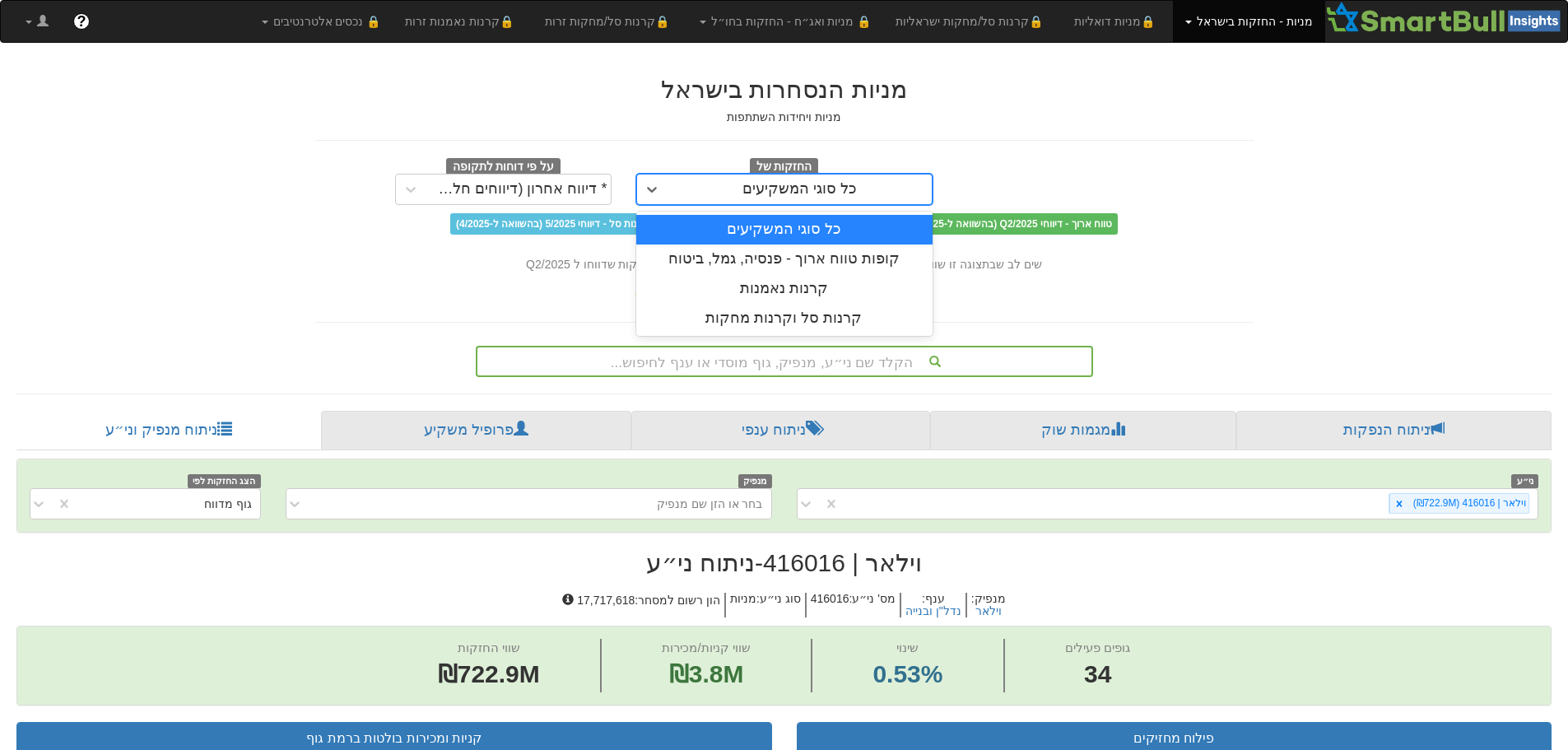
click at [735, 193] on div "כל סוגי המשקיעים" at bounding box center [800, 189] width 265 height 26
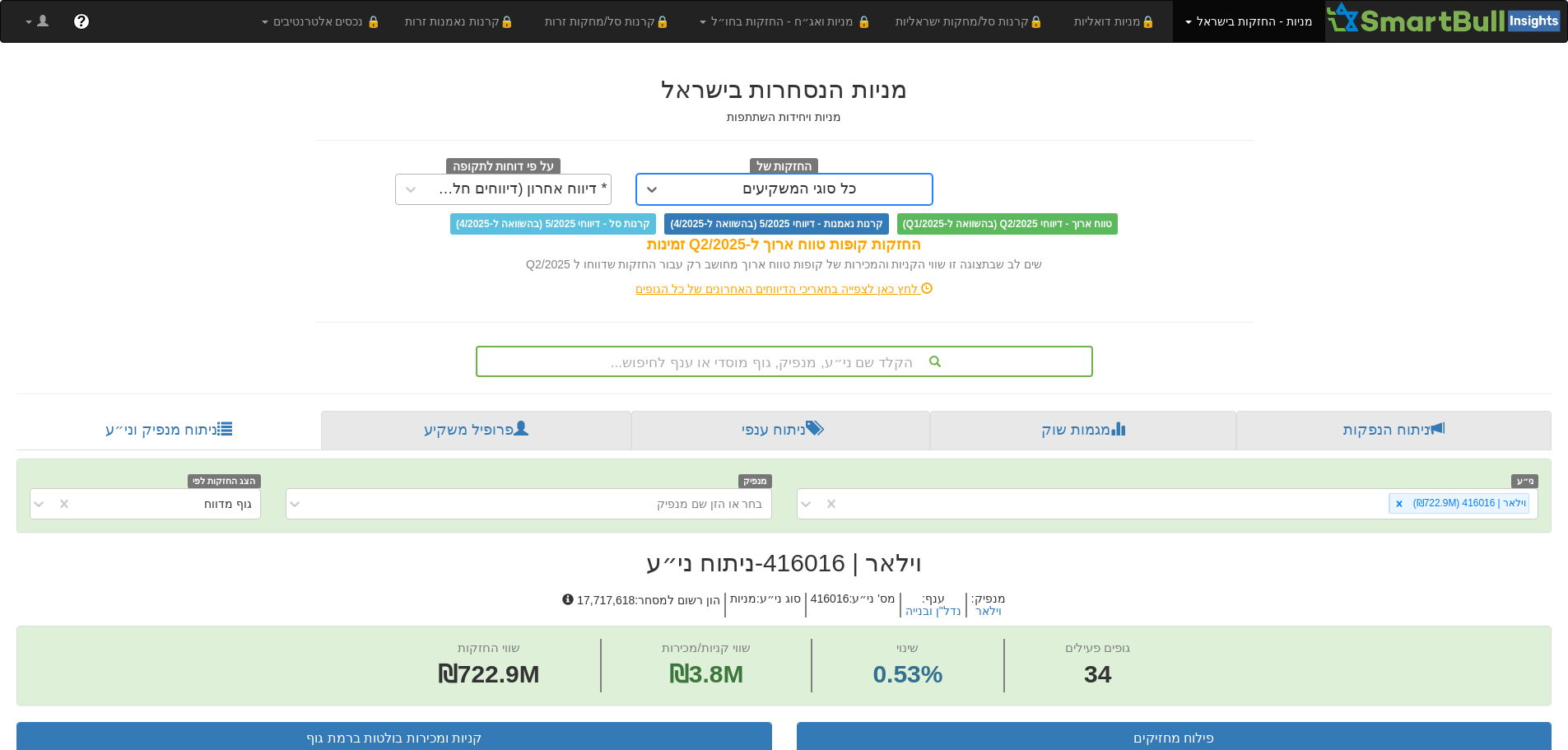
click at [527, 187] on div "* דיווח אחרון (דיווחים חלקיים)" at bounding box center [518, 189] width 177 height 16
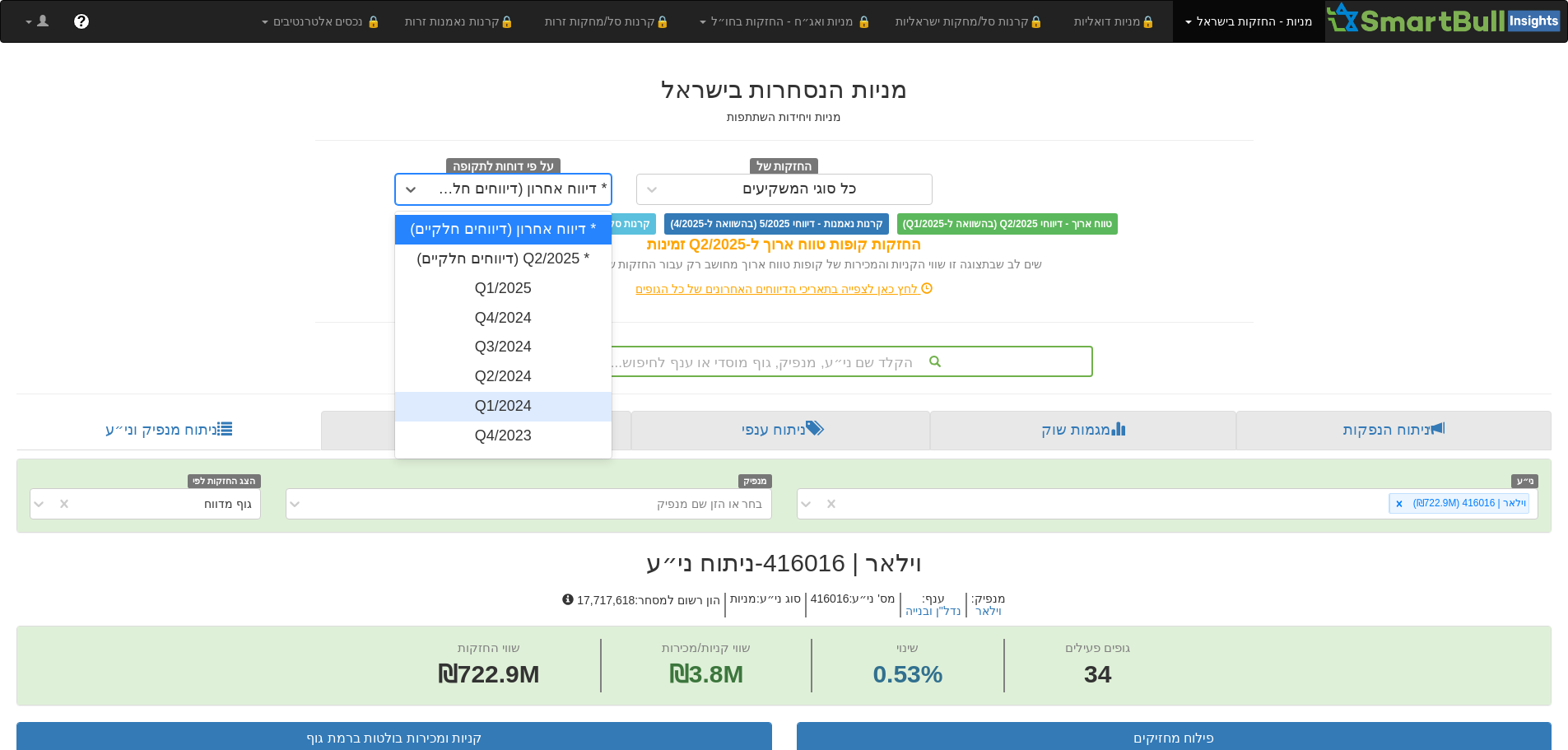
click at [509, 399] on div "Q1/2024" at bounding box center [503, 407] width 217 height 30
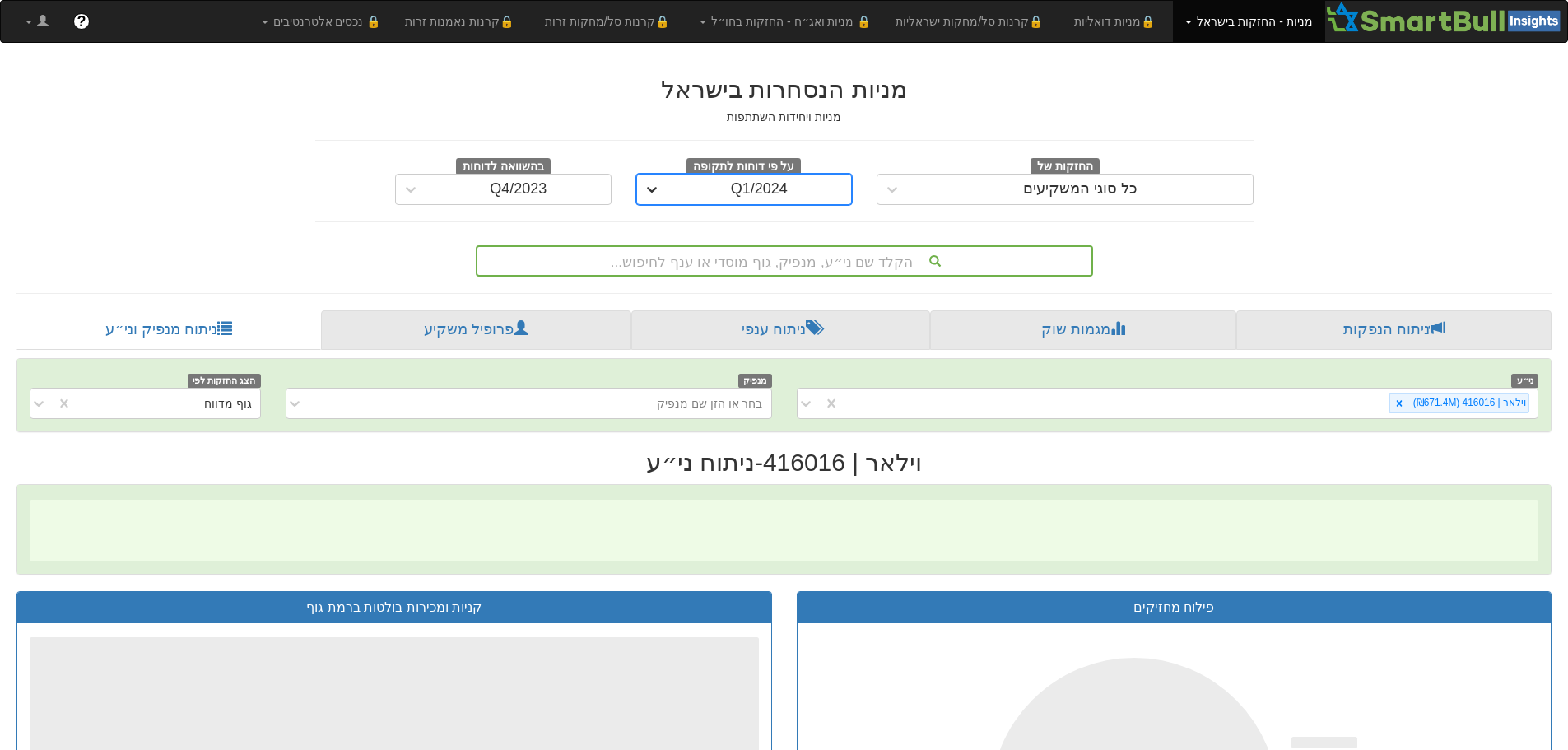
click at [651, 183] on icon at bounding box center [651, 189] width 16 height 16
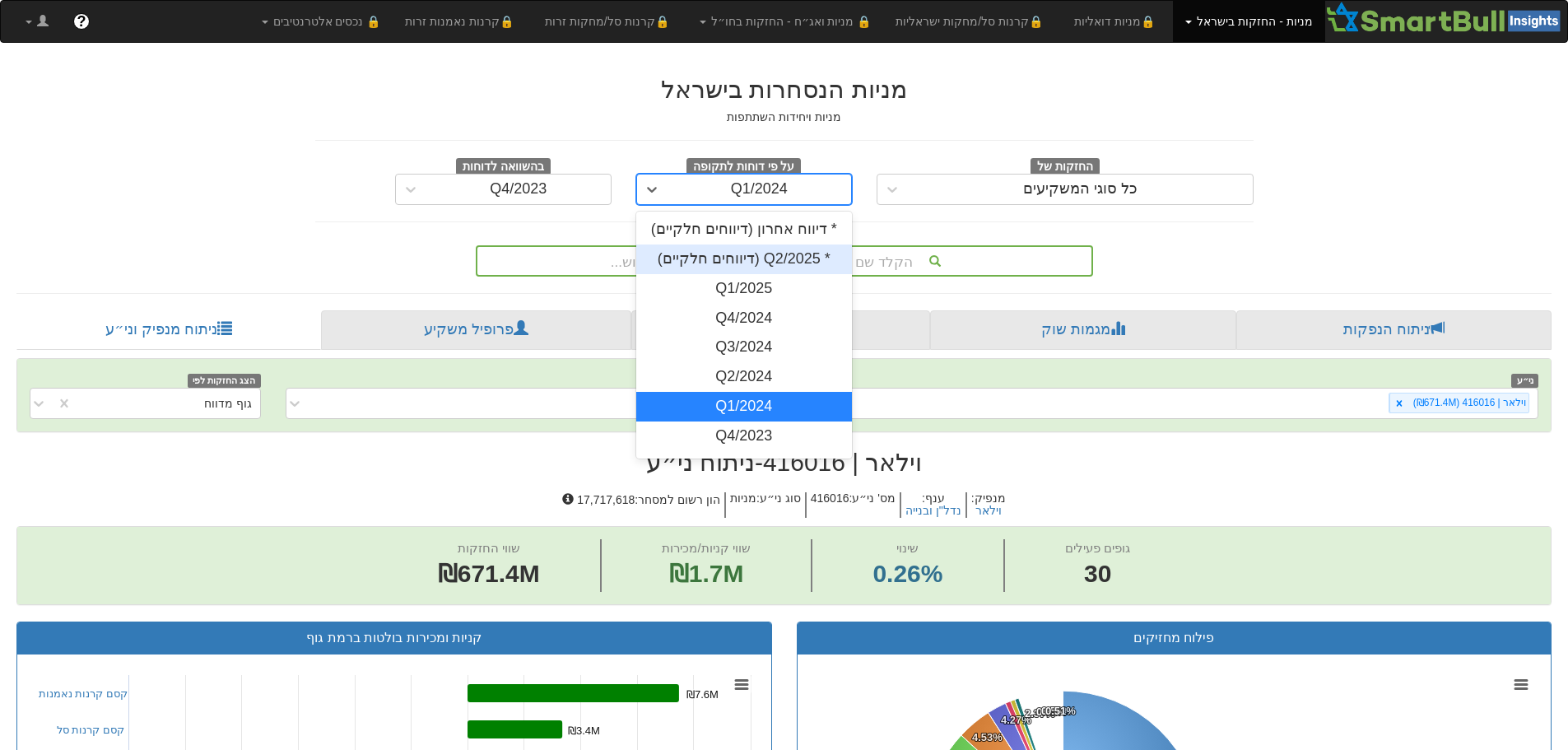
click at [710, 259] on div "* Q2/2025 (דיווחים חלקיים)" at bounding box center [745, 259] width 217 height 30
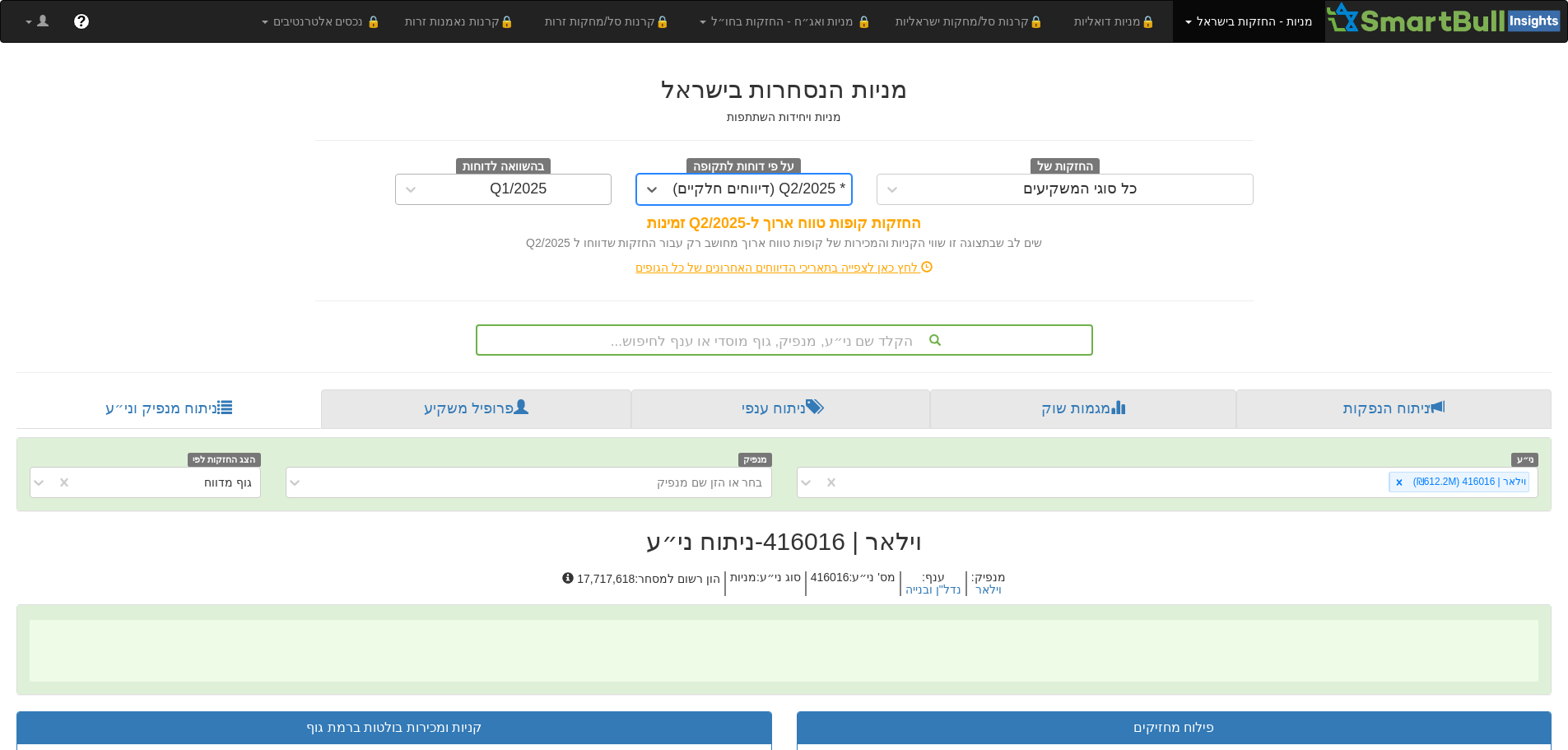
click at [538, 198] on div "Q1/2025" at bounding box center [518, 189] width 57 height 16
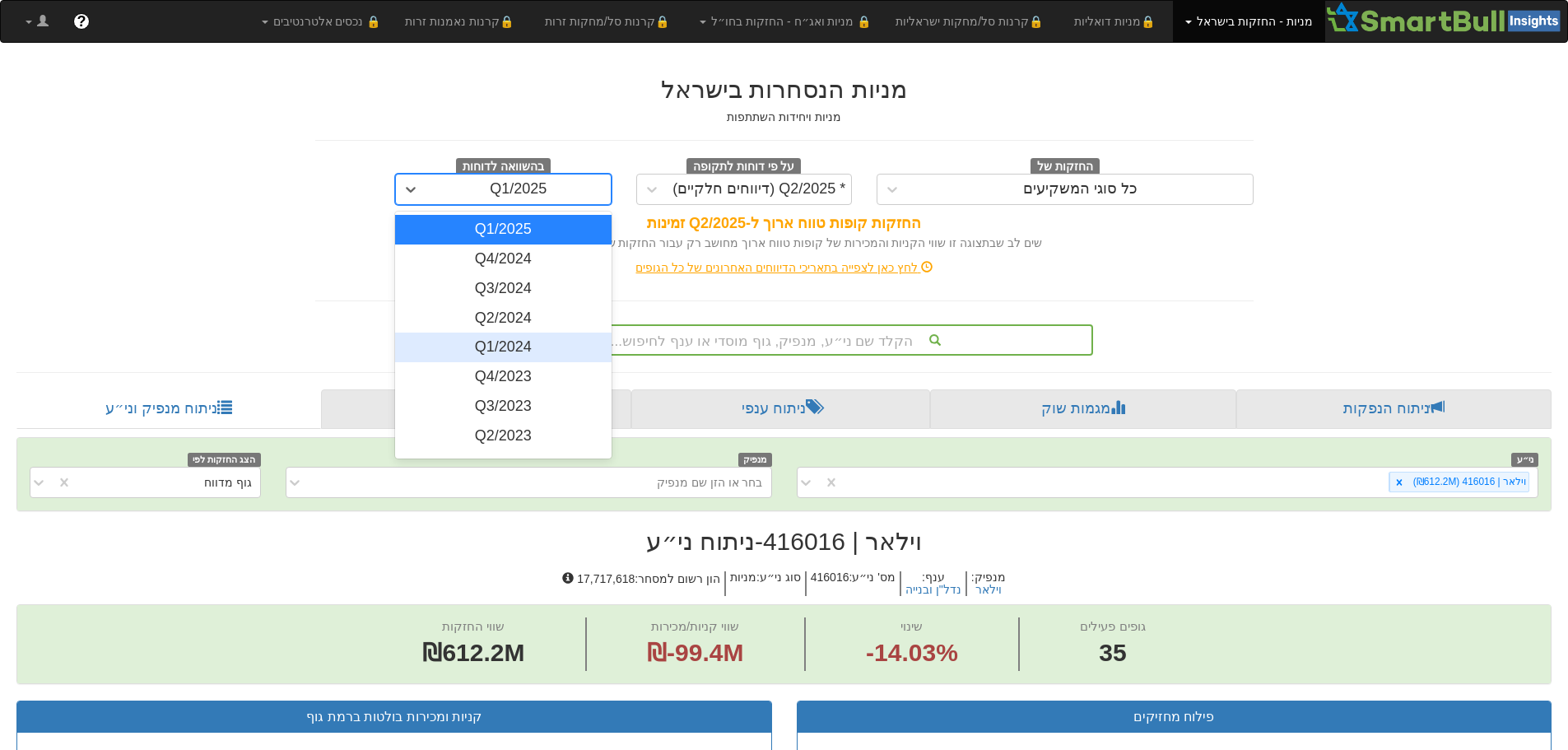
click at [504, 340] on div "Q1/2024" at bounding box center [503, 347] width 217 height 30
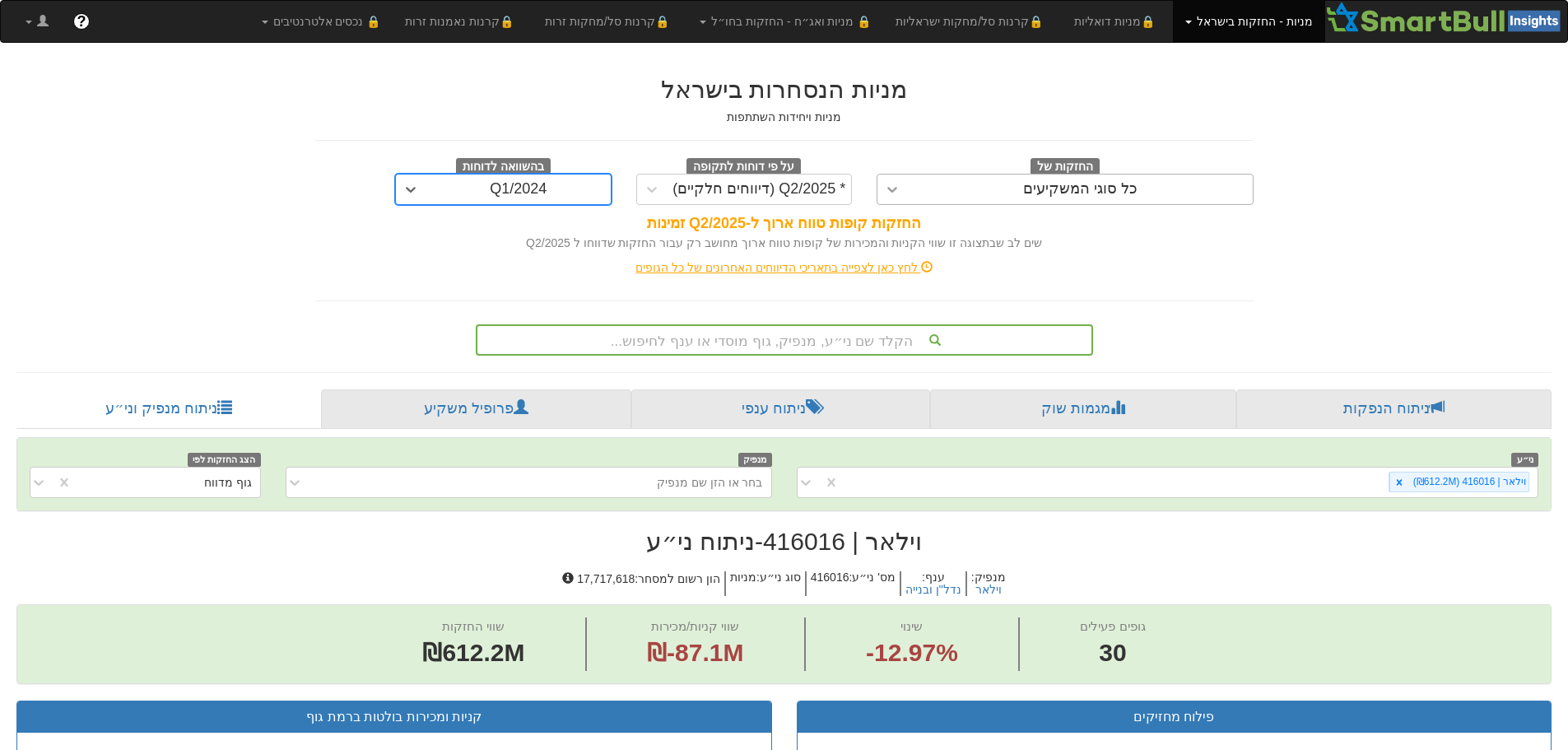
click at [906, 190] on div at bounding box center [892, 189] width 30 height 30
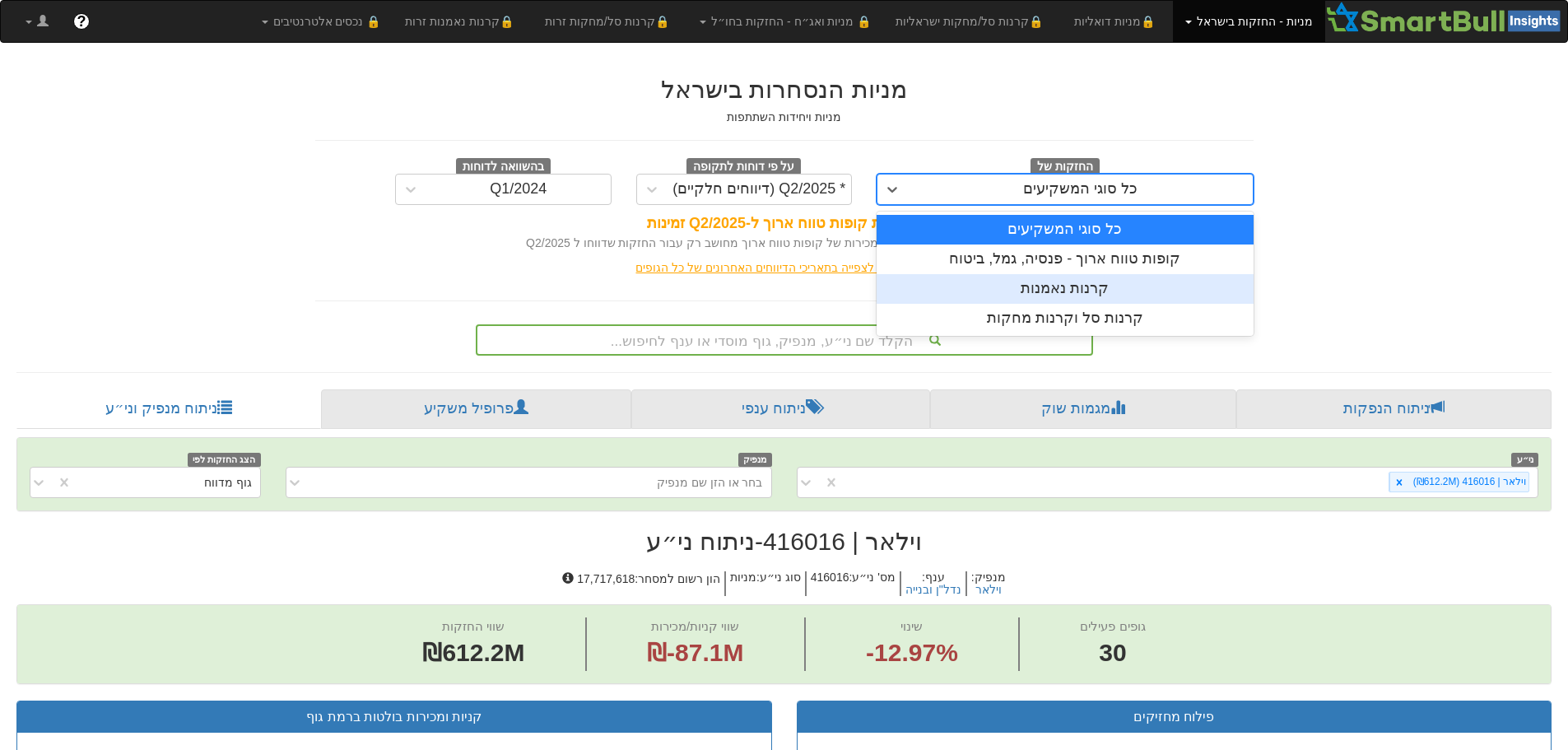
click at [1042, 293] on div "קרנות נאמנות" at bounding box center [1065, 289] width 377 height 30
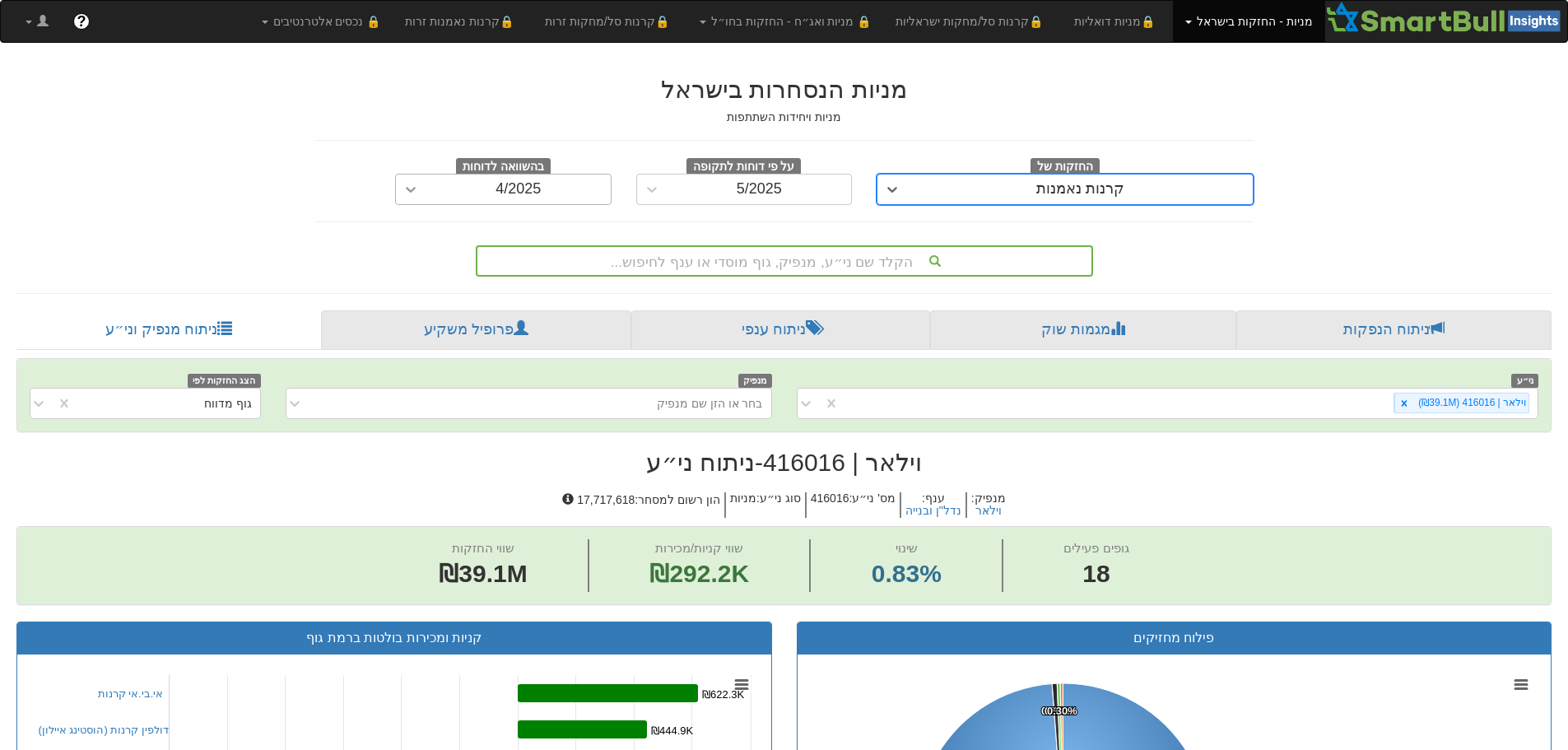
click at [409, 190] on icon at bounding box center [410, 190] width 10 height 6
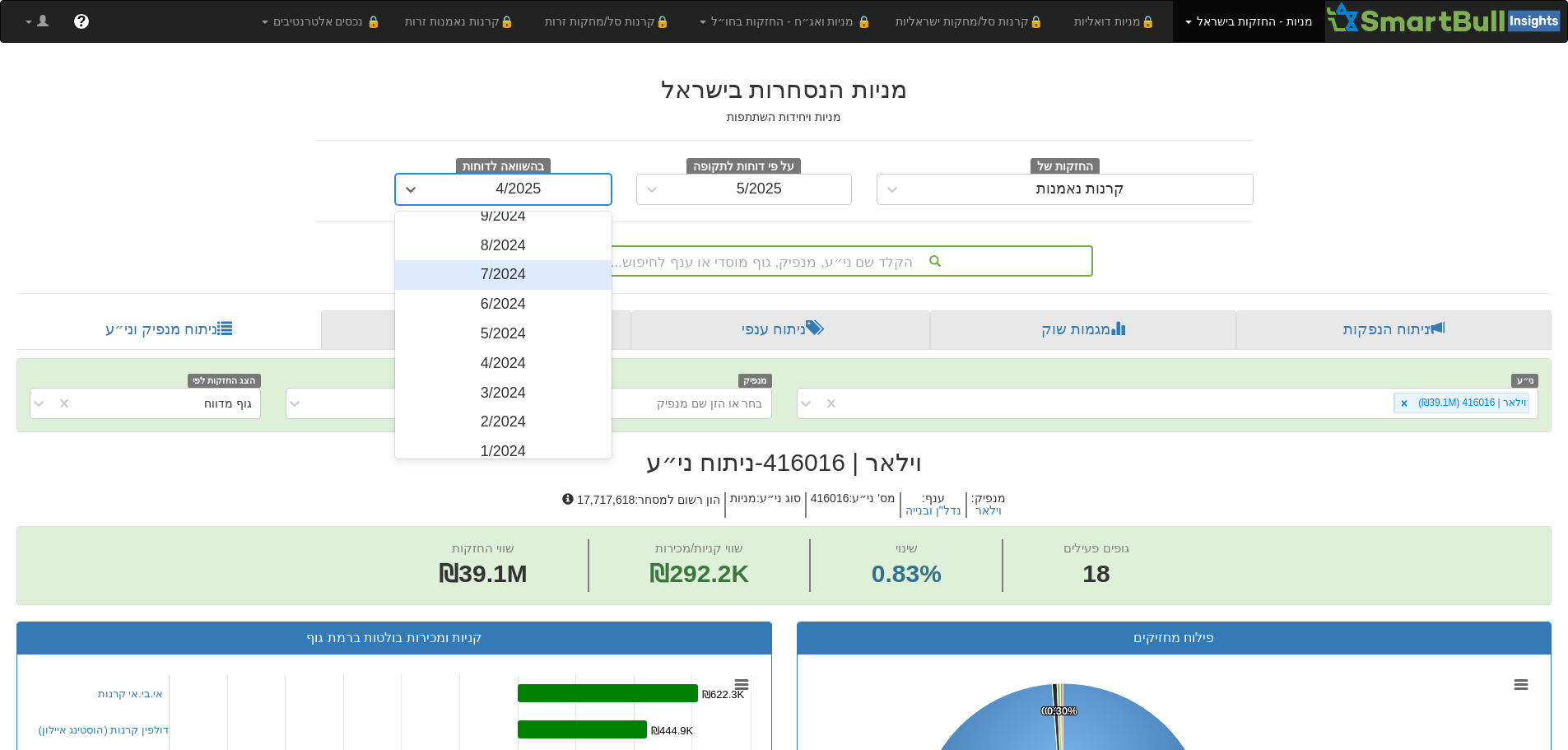
scroll to position [247, 0]
click at [495, 419] on div "1/2024" at bounding box center [503, 424] width 217 height 30
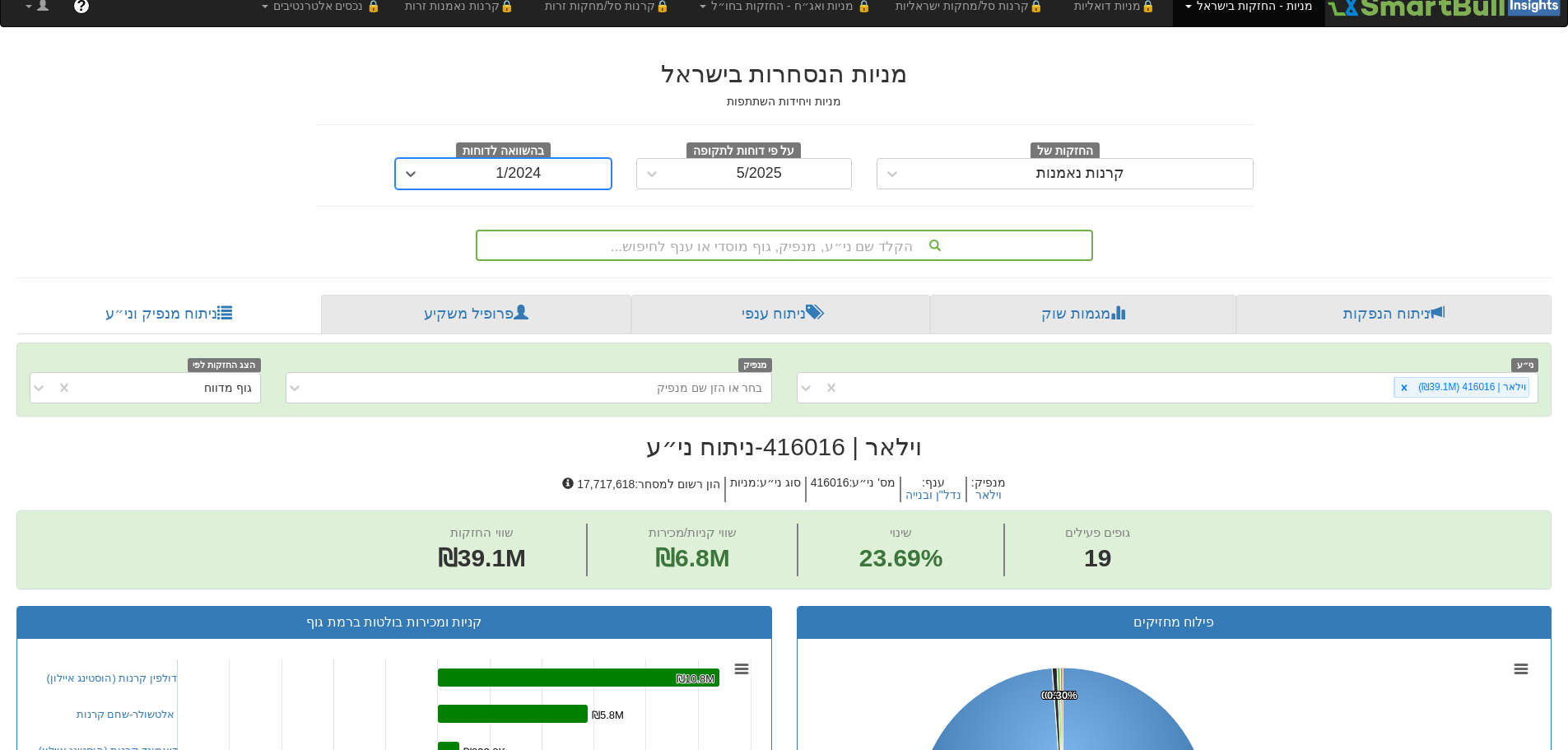
scroll to position [3, 0]
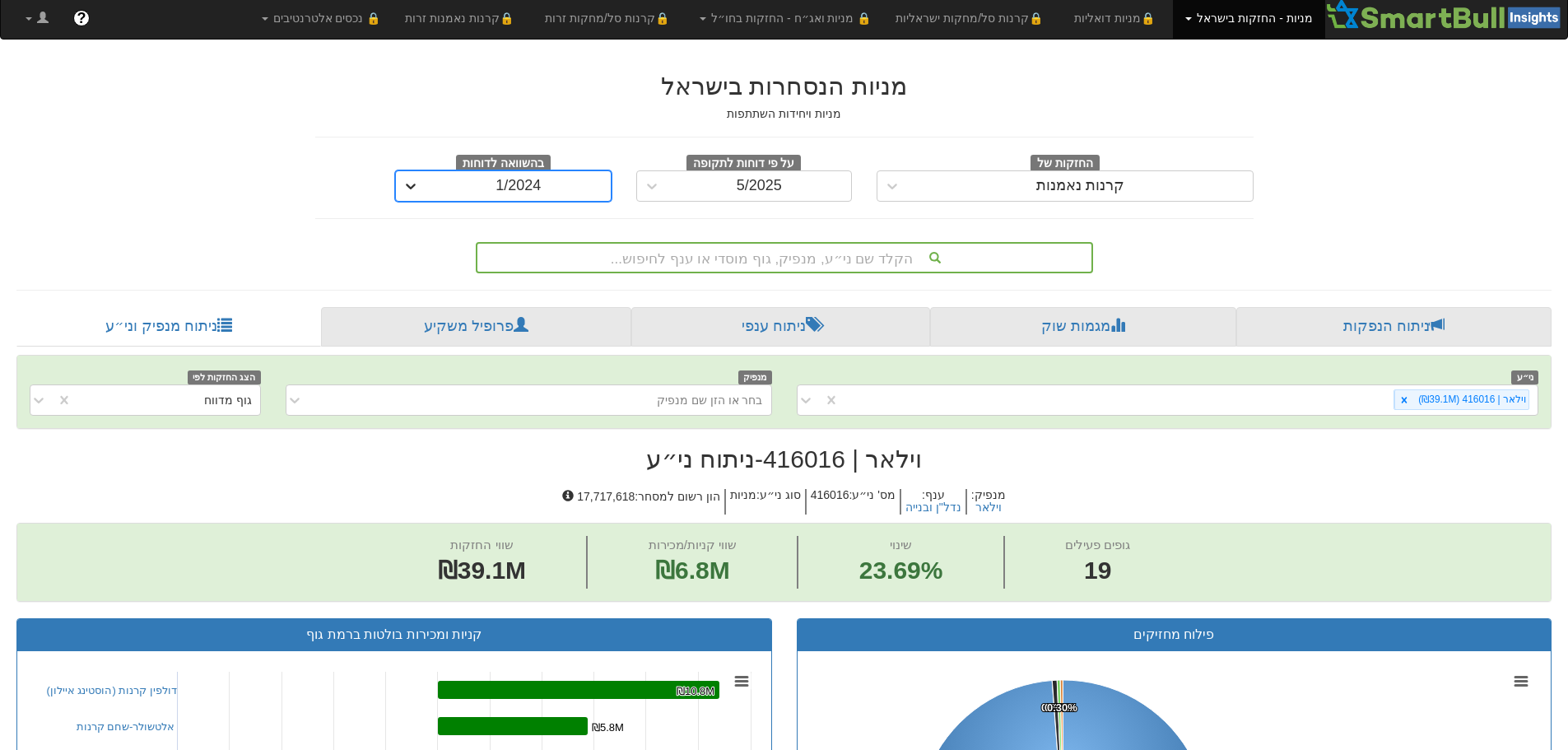
click at [412, 185] on icon at bounding box center [410, 185] width 16 height 16
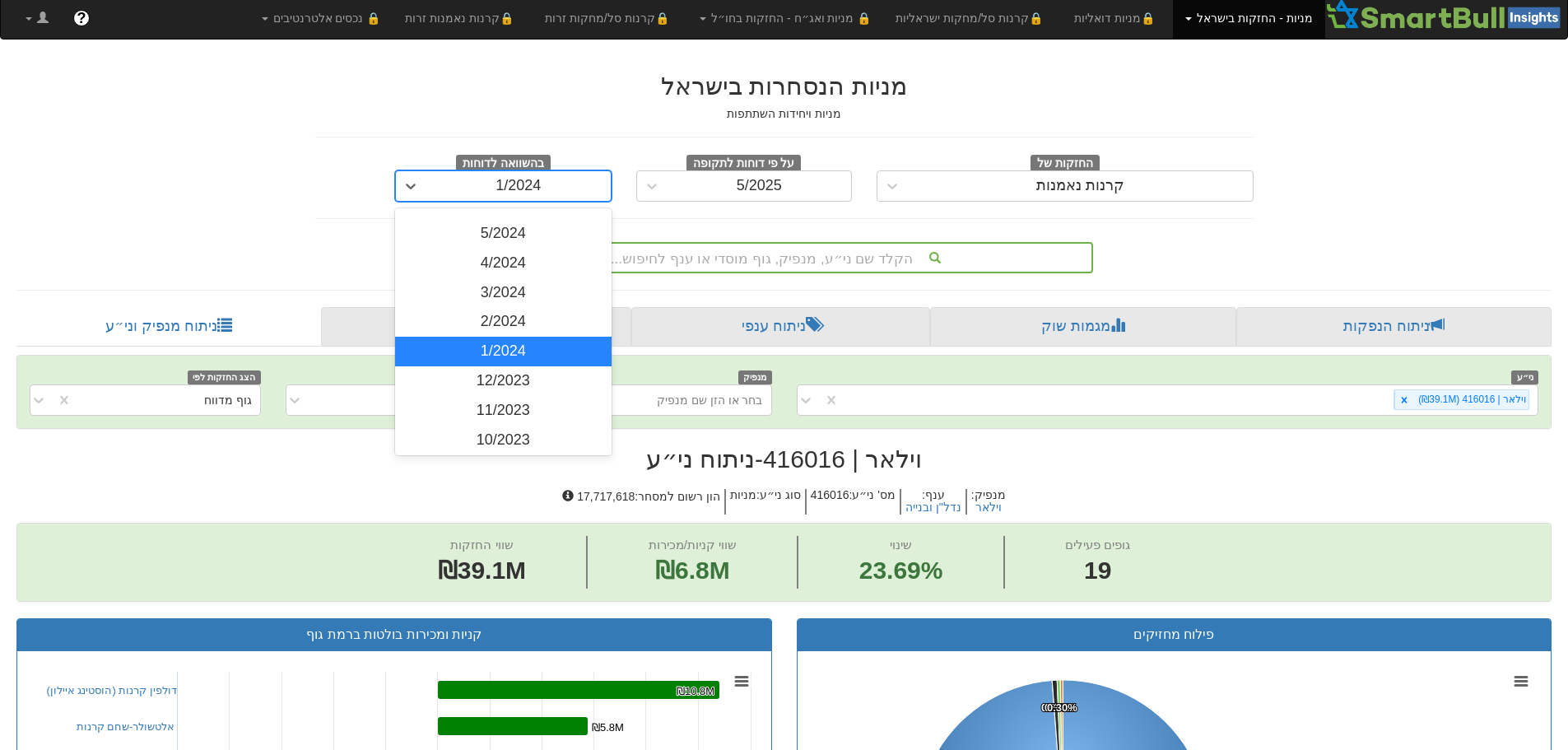
scroll to position [329, 0]
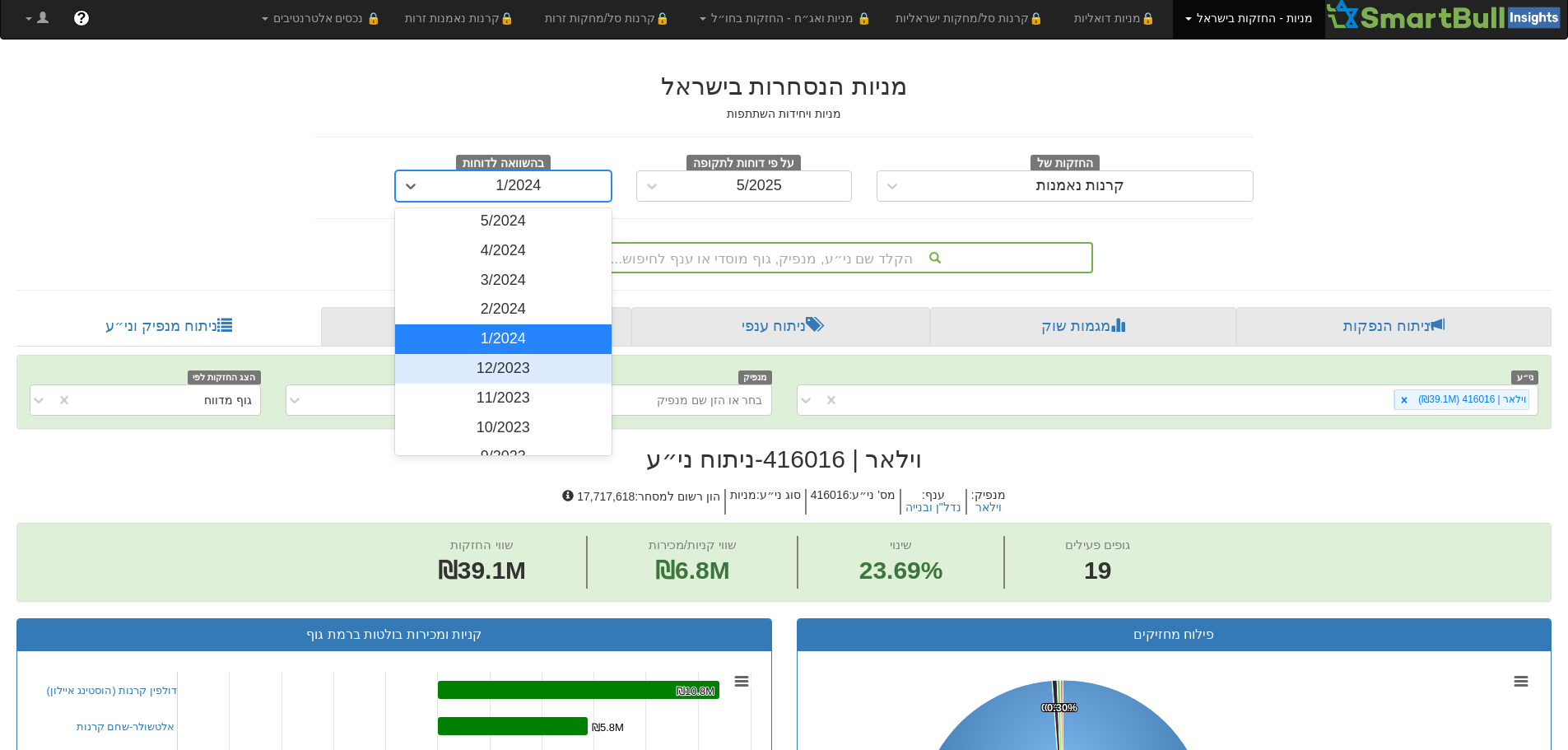
click at [533, 363] on div "12/2023" at bounding box center [503, 368] width 217 height 30
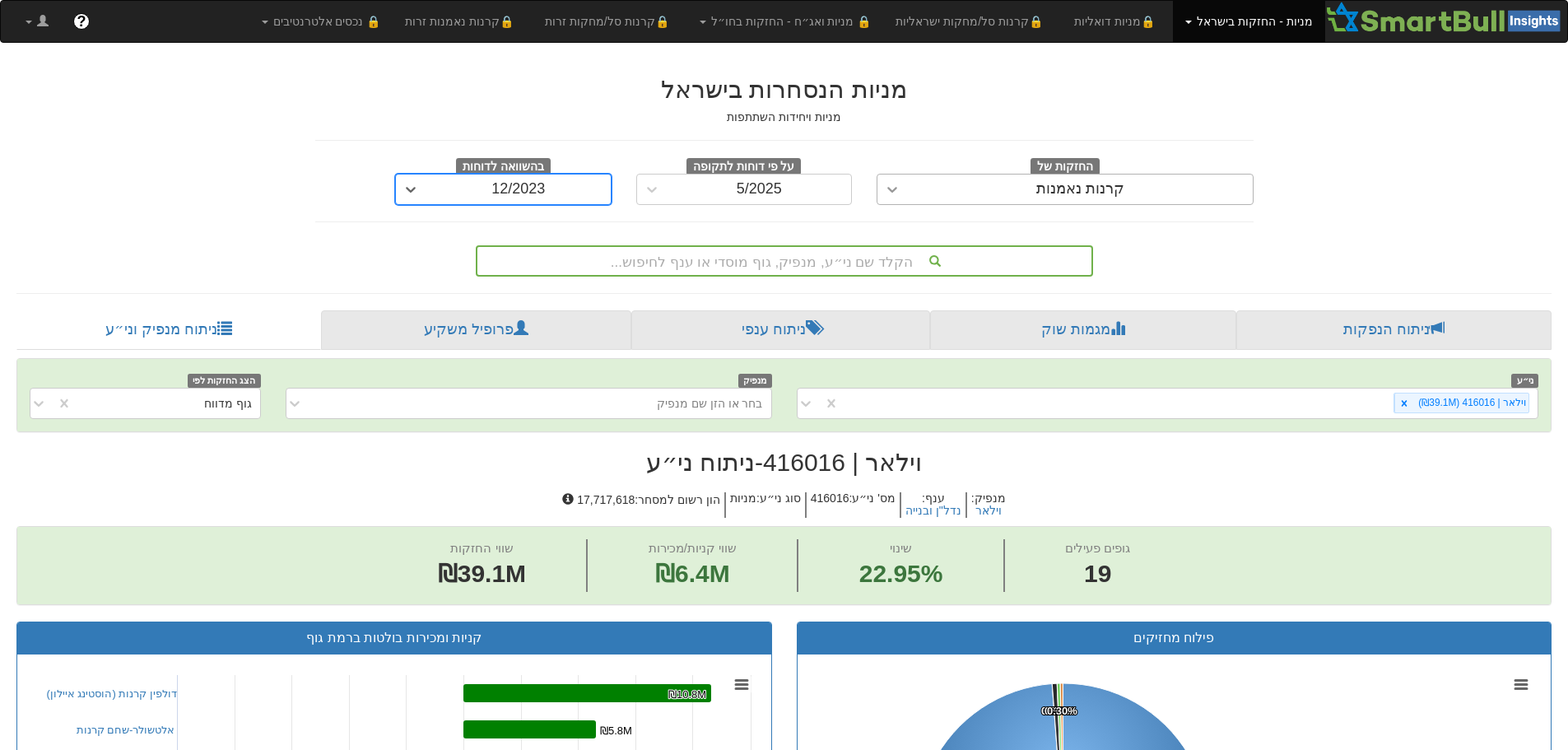
click at [881, 191] on div at bounding box center [892, 189] width 30 height 30
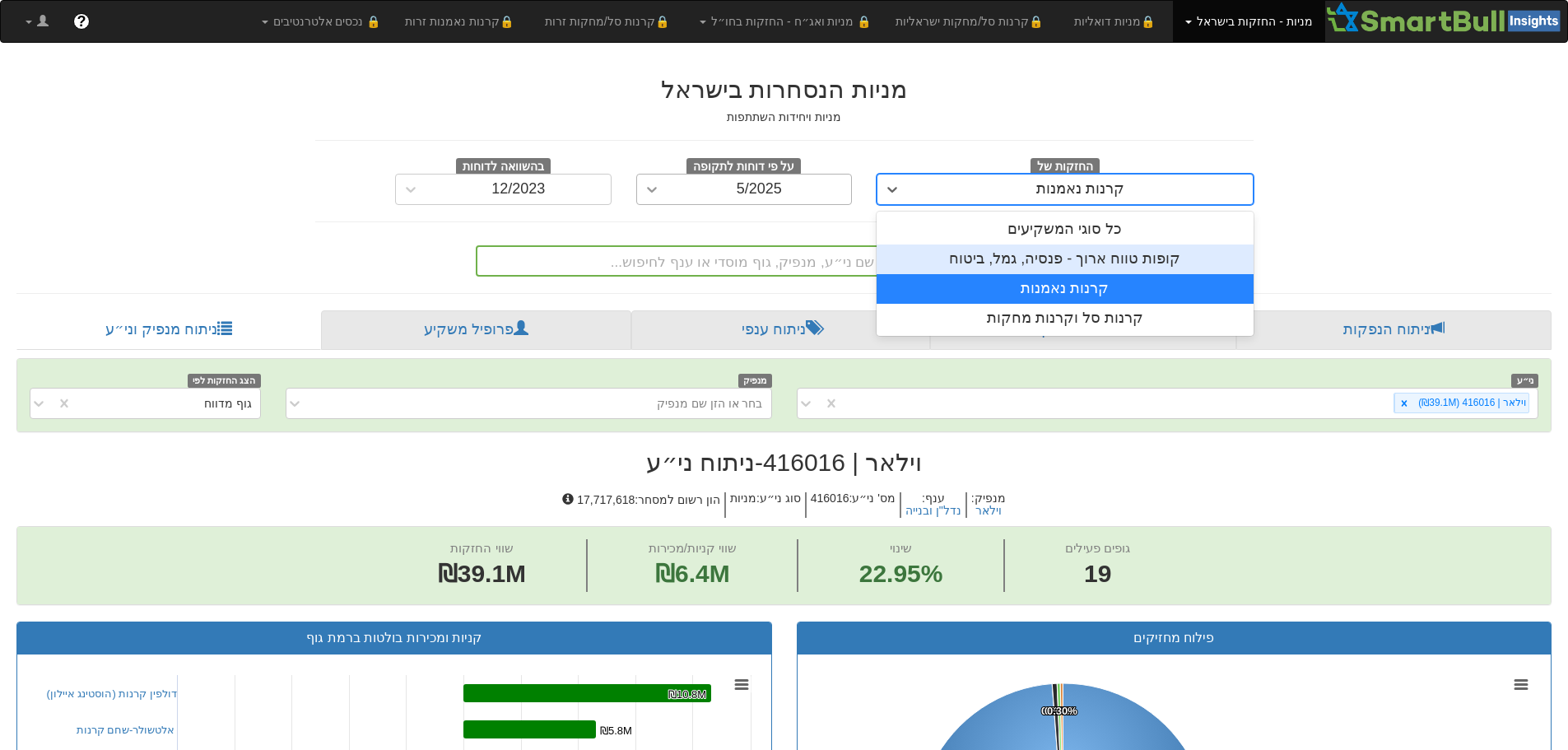
click at [654, 188] on icon at bounding box center [651, 189] width 16 height 16
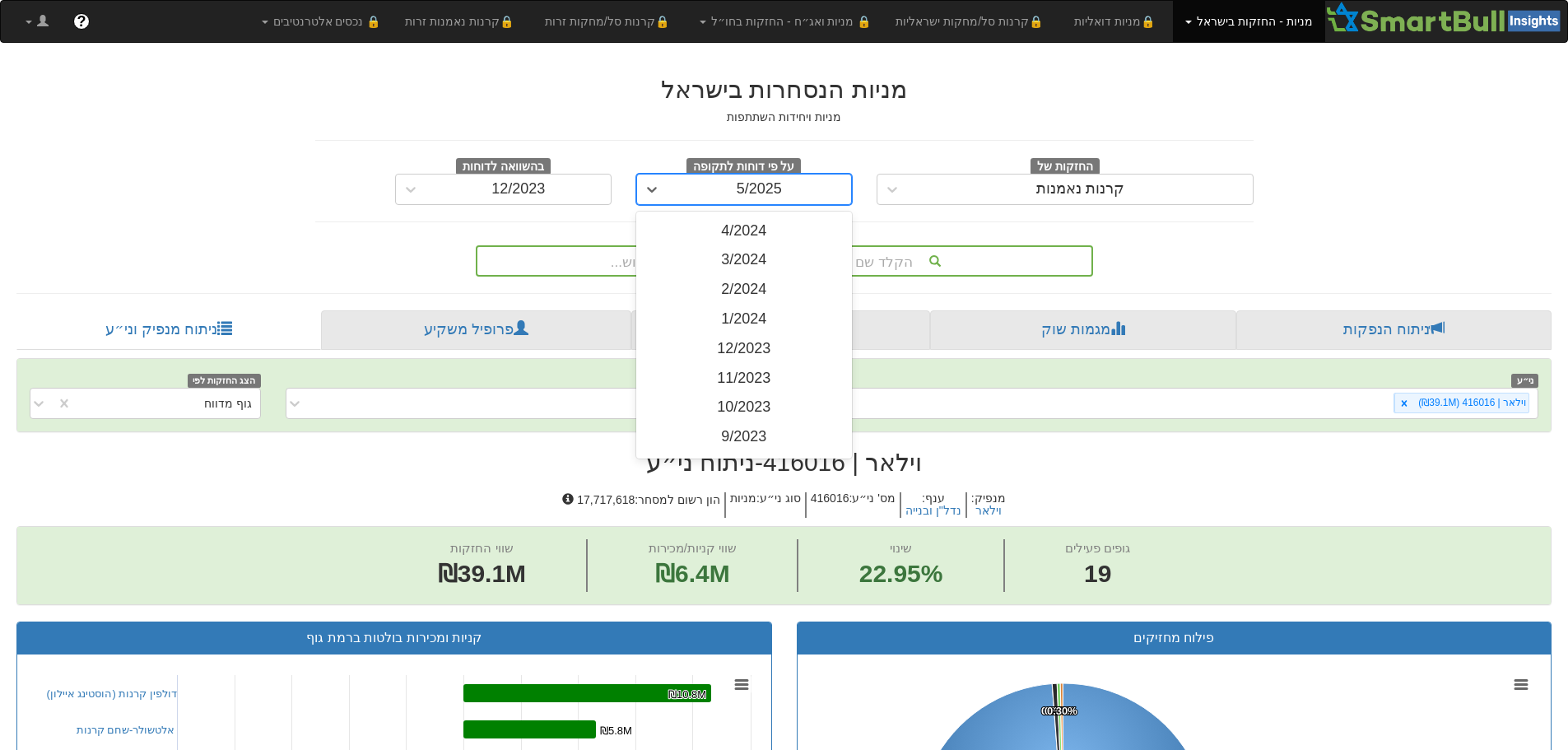
scroll to position [411, 0]
click at [735, 285] on div "1/2024" at bounding box center [745, 290] width 217 height 30
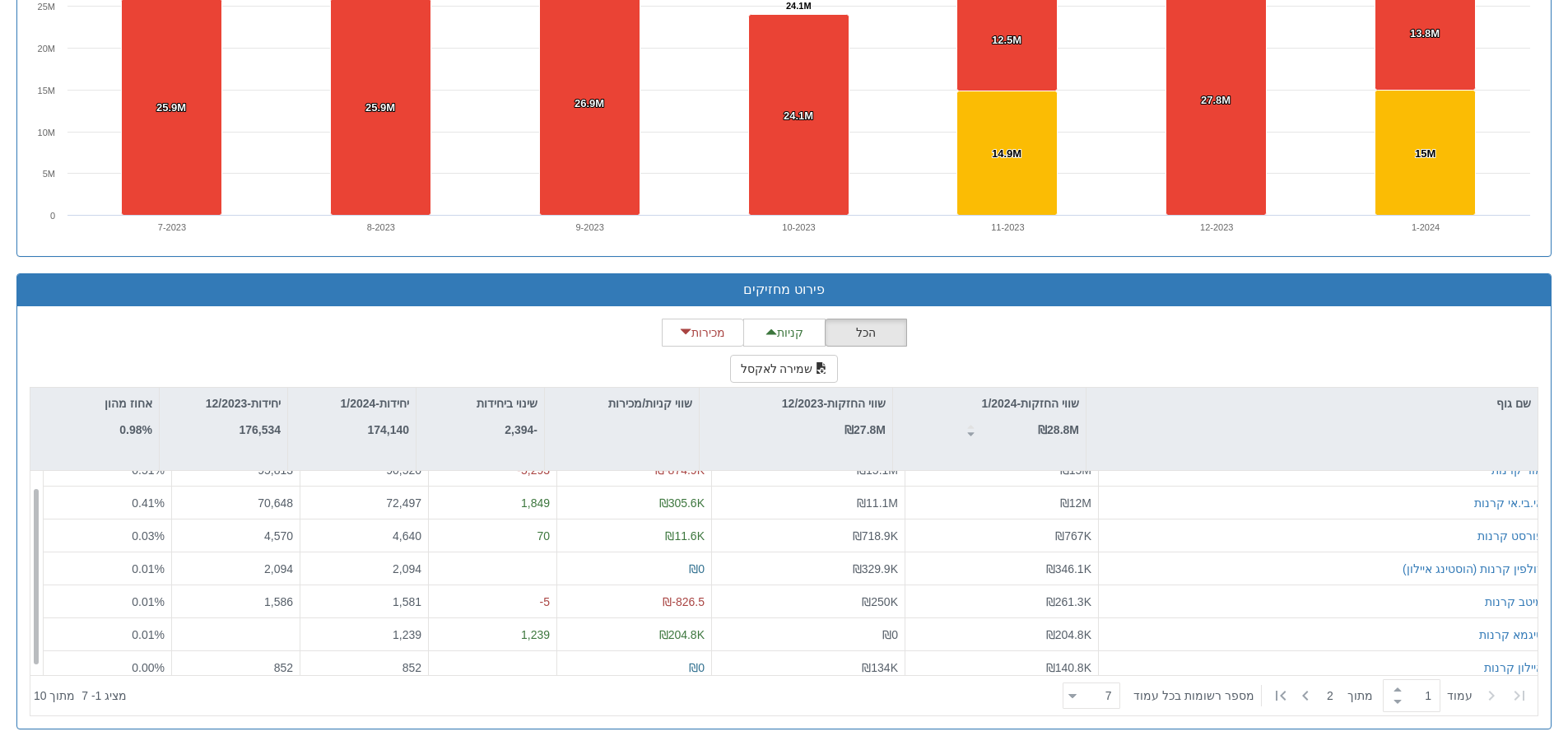
scroll to position [26, 0]
